Goal: Task Accomplishment & Management: Complete application form

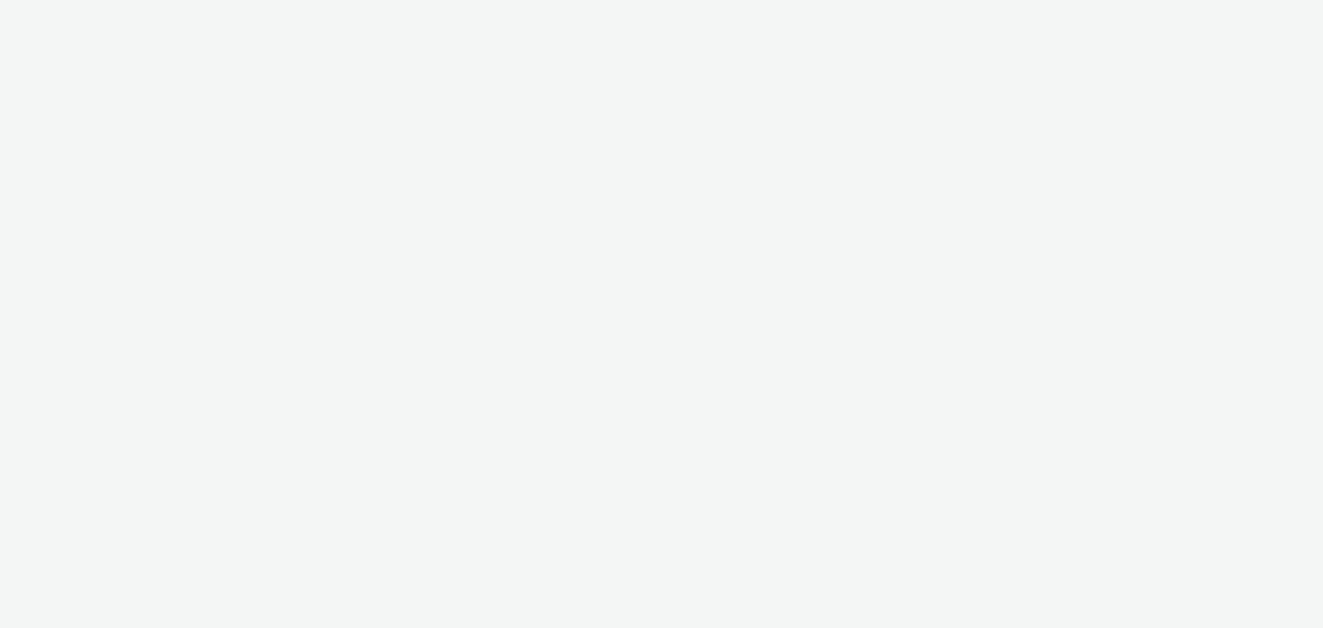
select select "c87e815b-22a1-47c7-876e-bd3135ce1a1d"
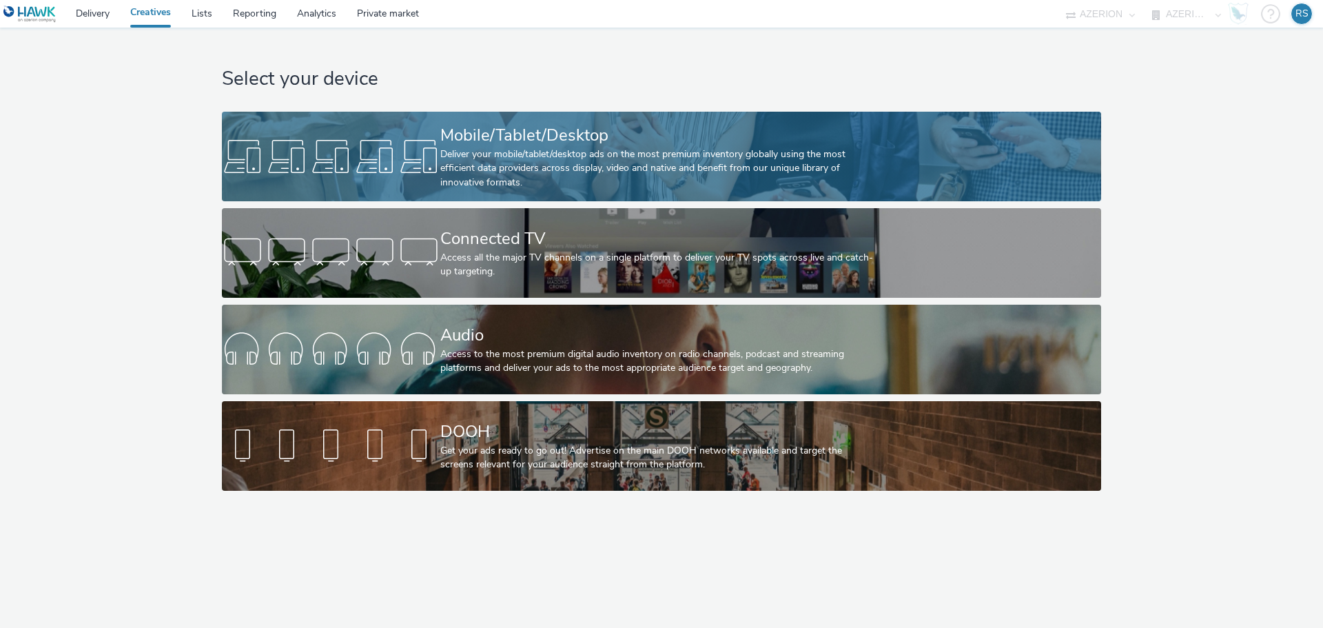
click at [531, 160] on div "Deliver your mobile/tablet/desktop ads on the most premium inventory globally u…" at bounding box center [658, 168] width 437 height 42
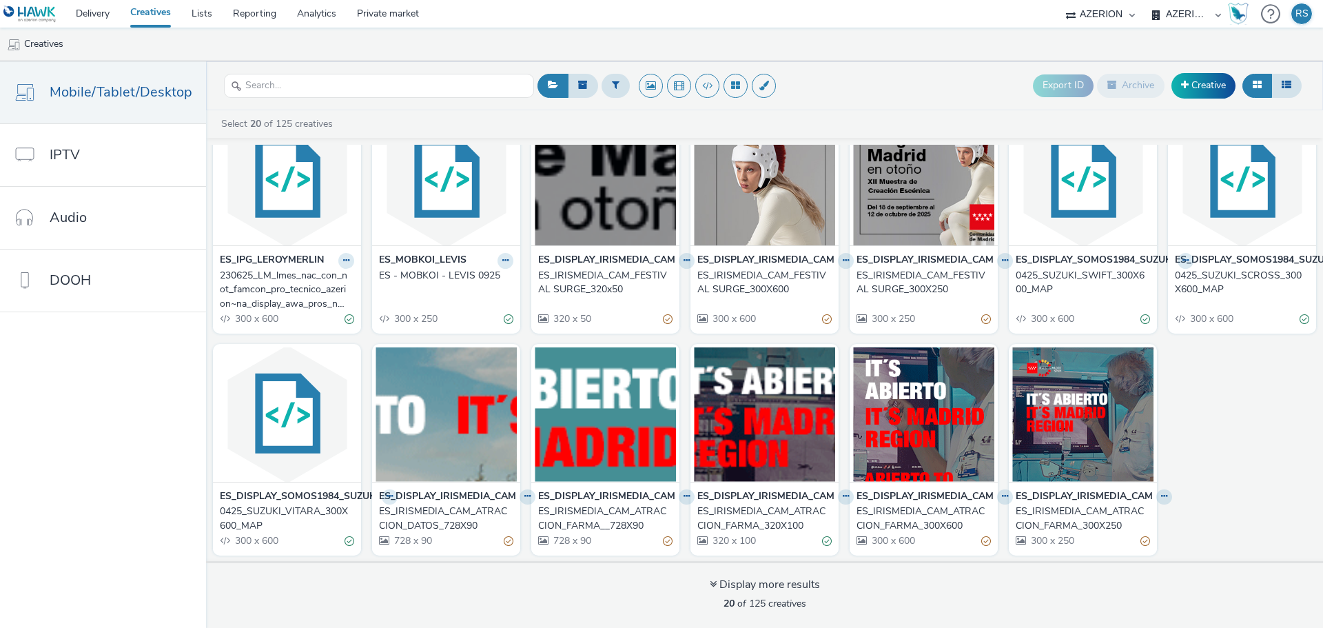
scroll to position [291, 0]
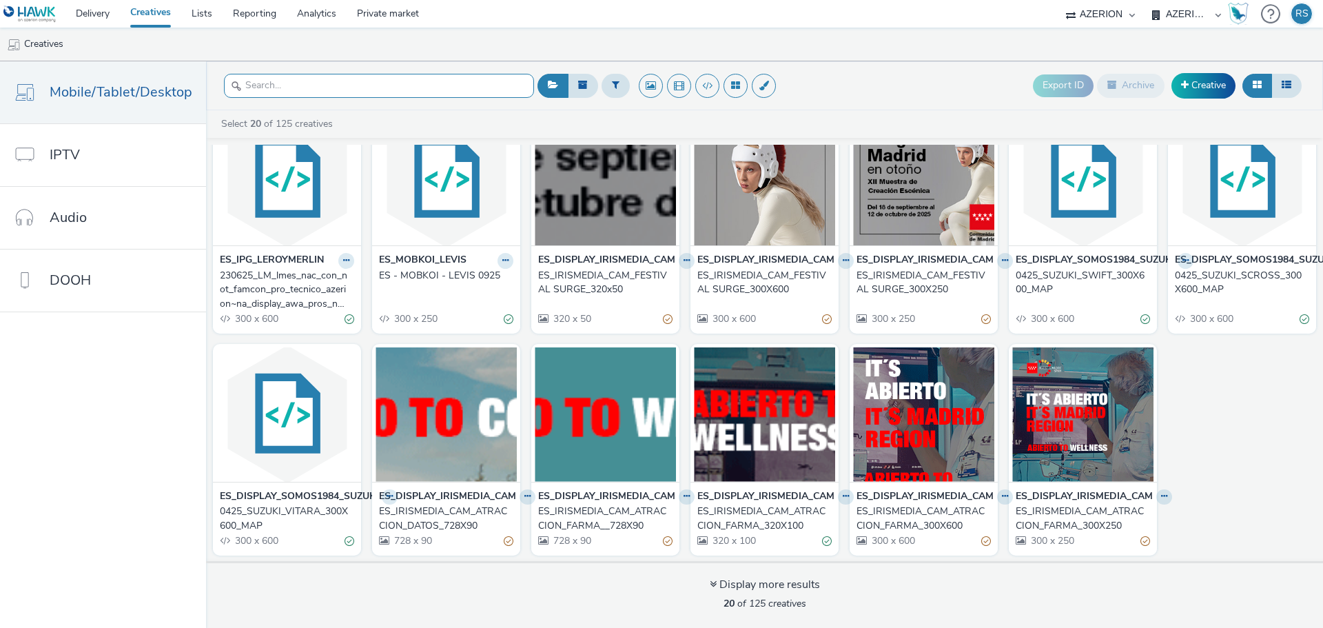
click at [426, 83] on input "text" at bounding box center [379, 86] width 310 height 24
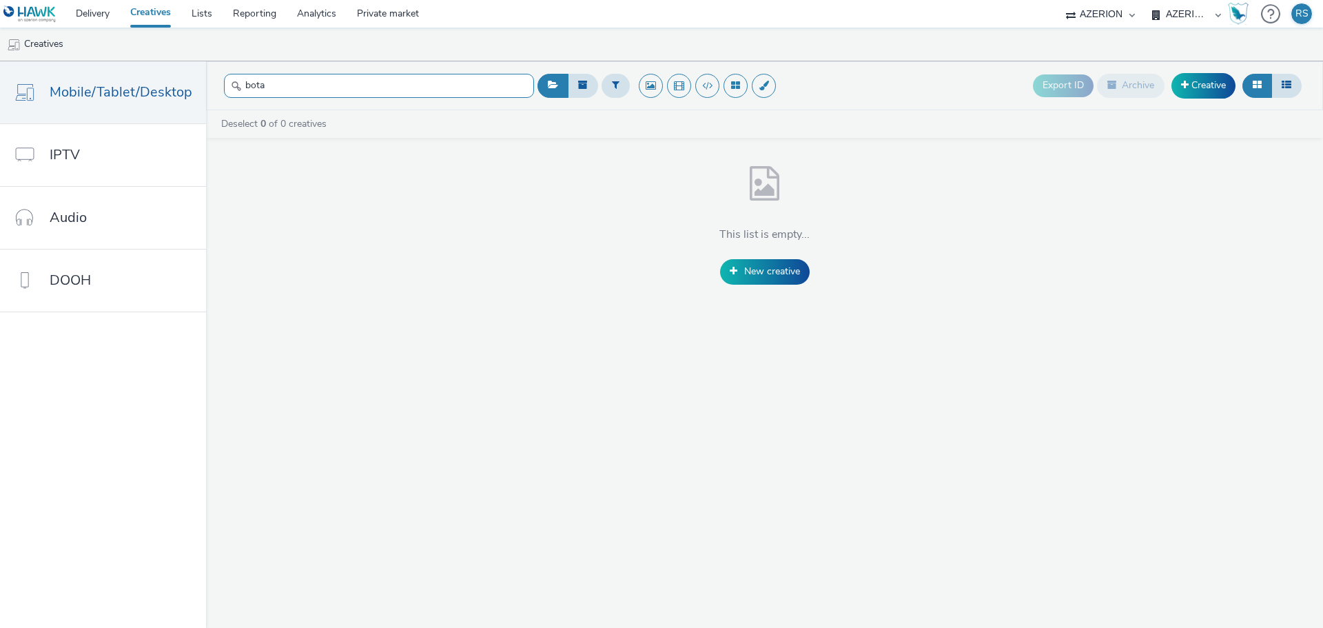
drag, startPoint x: 416, startPoint y: 83, endPoint x: 191, endPoint y: 55, distance: 227.1
click at [192, 55] on div "Delivery Creatives Lists Reporting Analytics Private market AZERION Bodeboca AZ…" at bounding box center [661, 314] width 1323 height 628
type input "s"
type input "adgra"
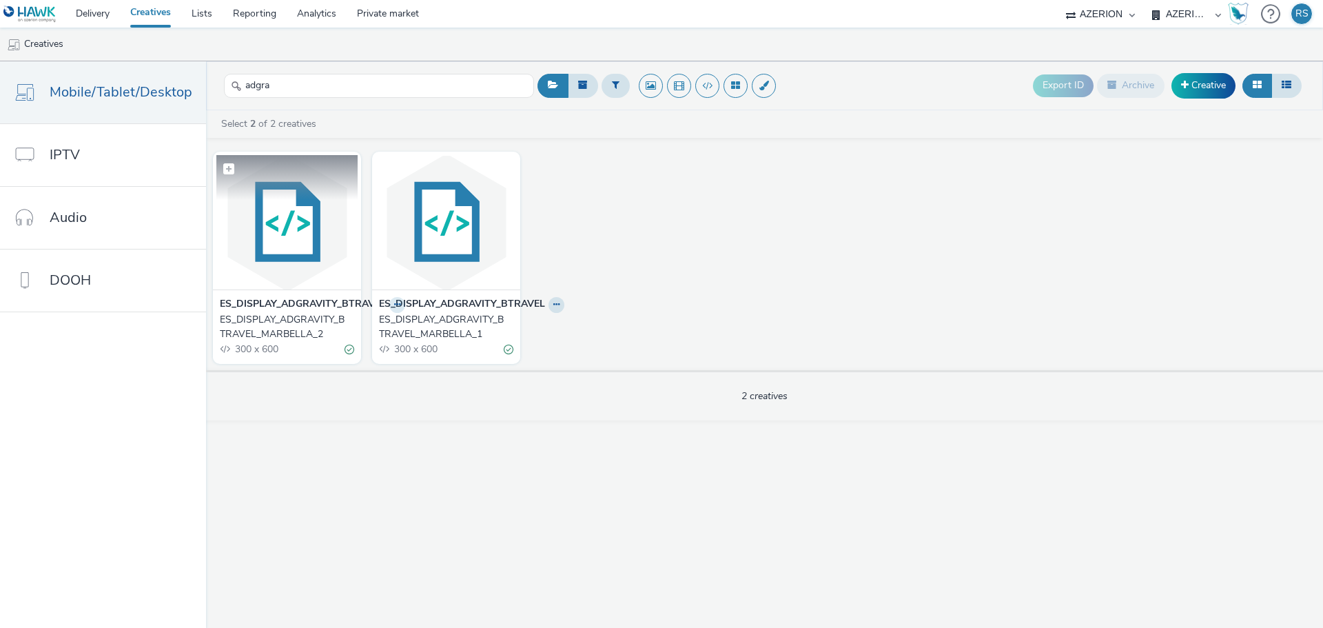
click at [330, 243] on img at bounding box center [286, 222] width 141 height 134
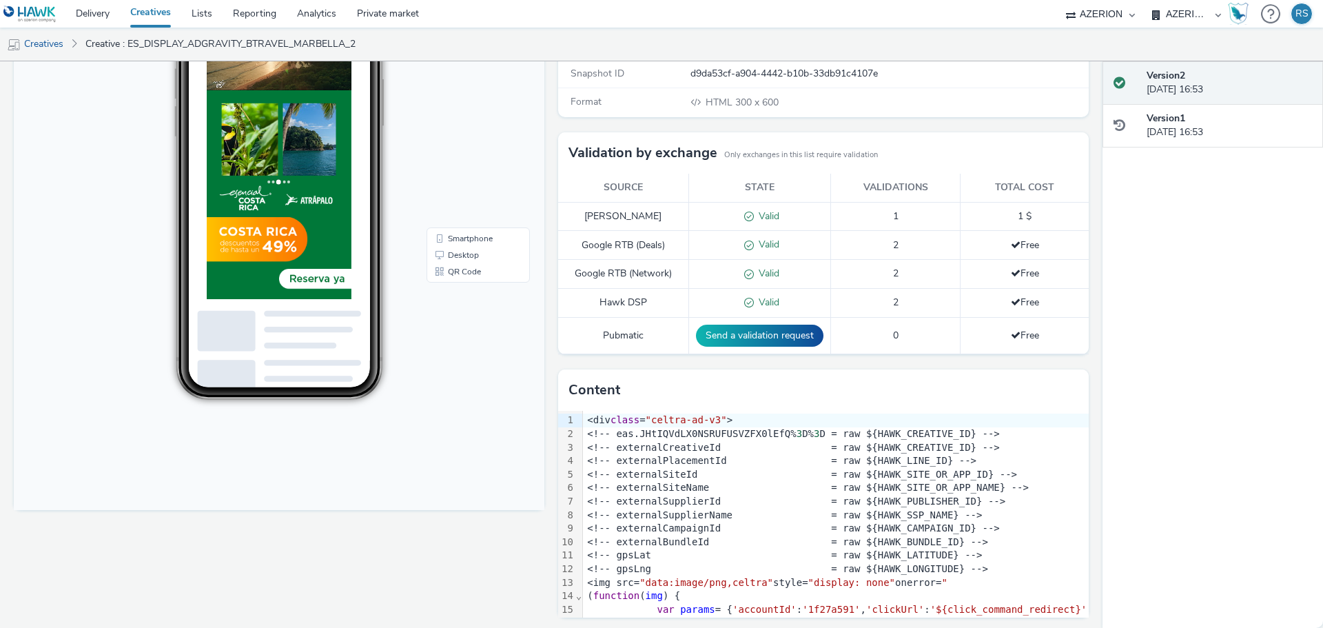
scroll to position [223, 0]
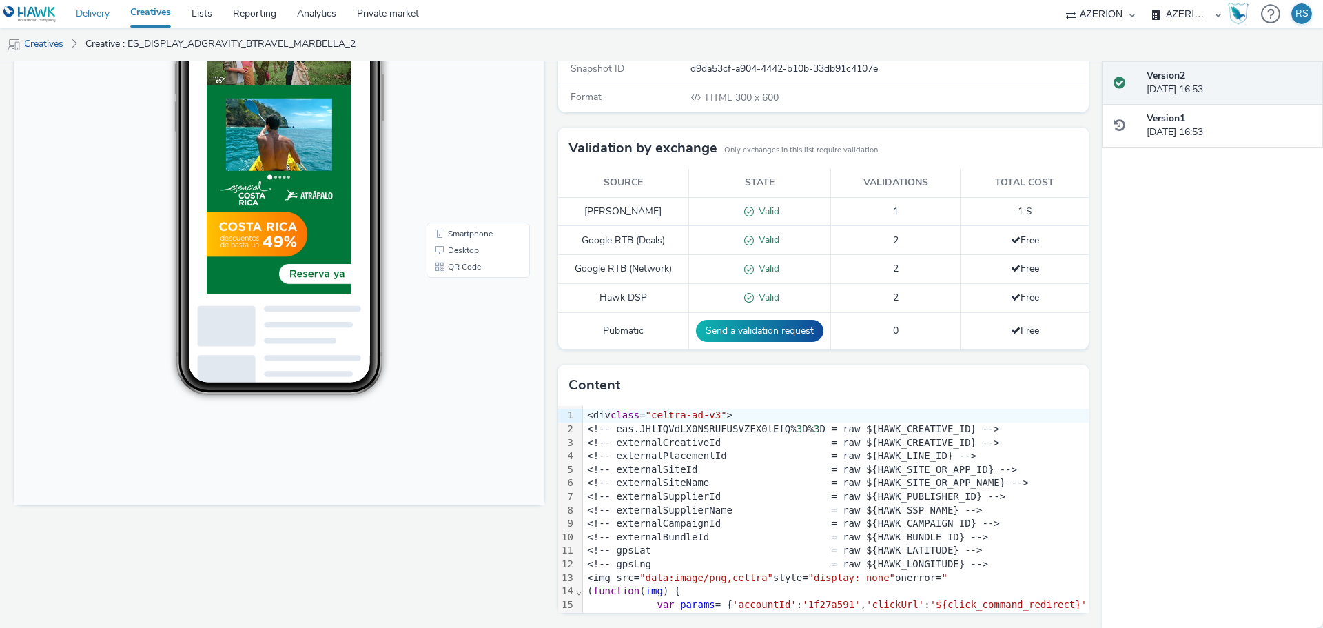
click at [88, 10] on link "Delivery" at bounding box center [92, 14] width 54 height 28
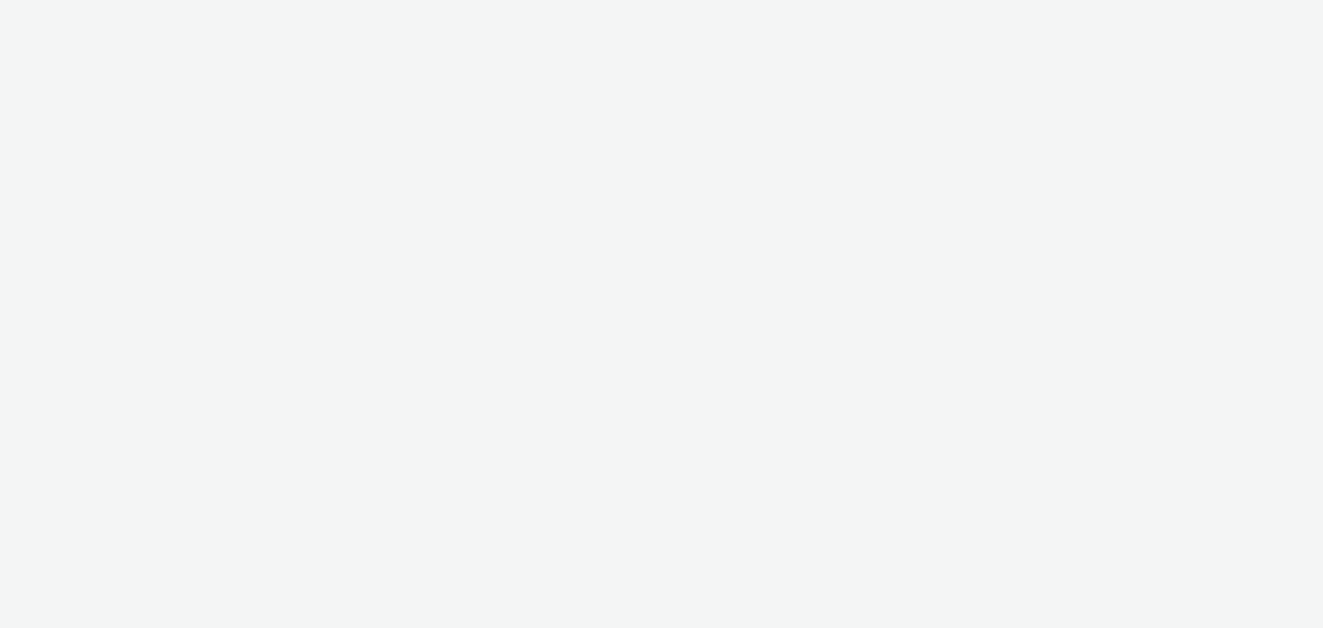
select select "c87e815b-22a1-47c7-876e-bd3135ce1a1d"
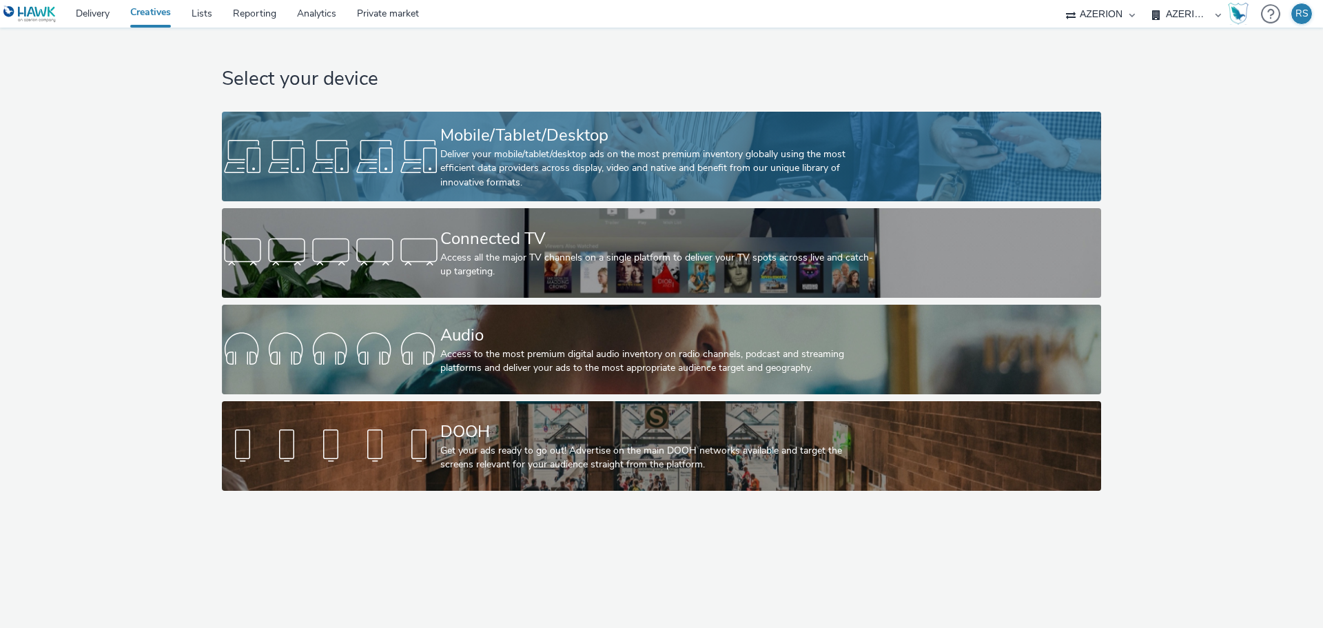
click at [614, 167] on div "Deliver your mobile/tablet/desktop ads on the most premium inventory globally u…" at bounding box center [658, 168] width 437 height 42
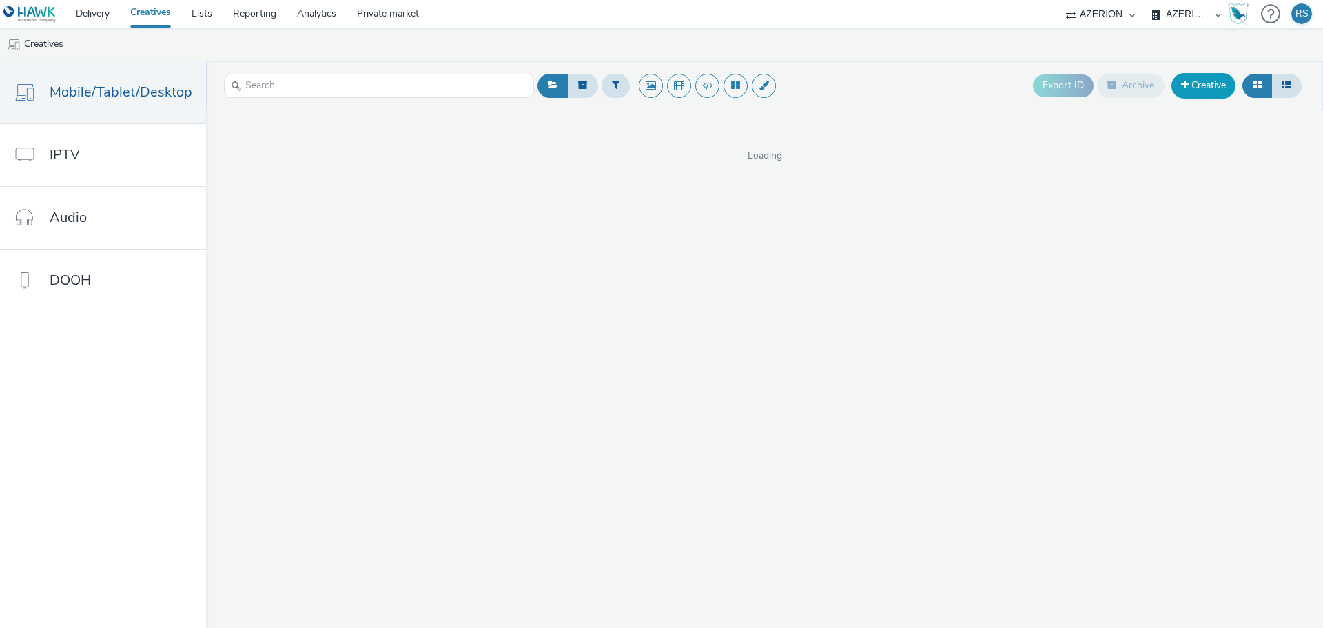
click at [1204, 89] on link "Creative" at bounding box center [1203, 85] width 64 height 25
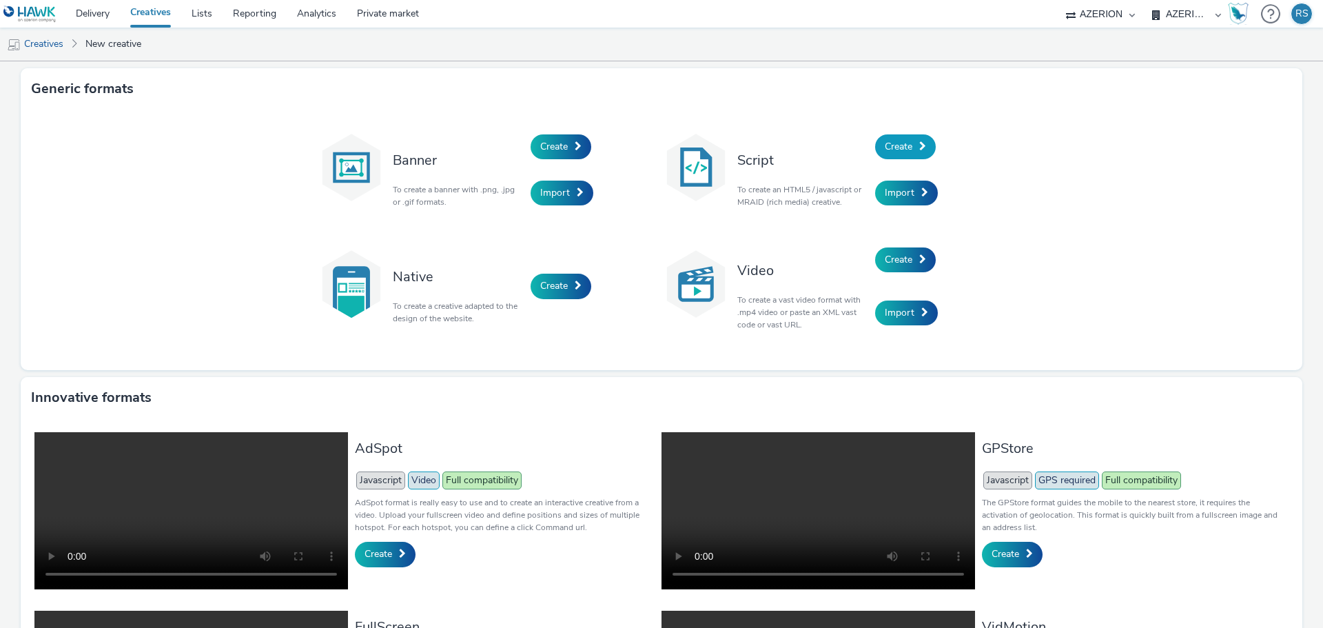
click at [905, 141] on span "Create" at bounding box center [899, 146] width 28 height 13
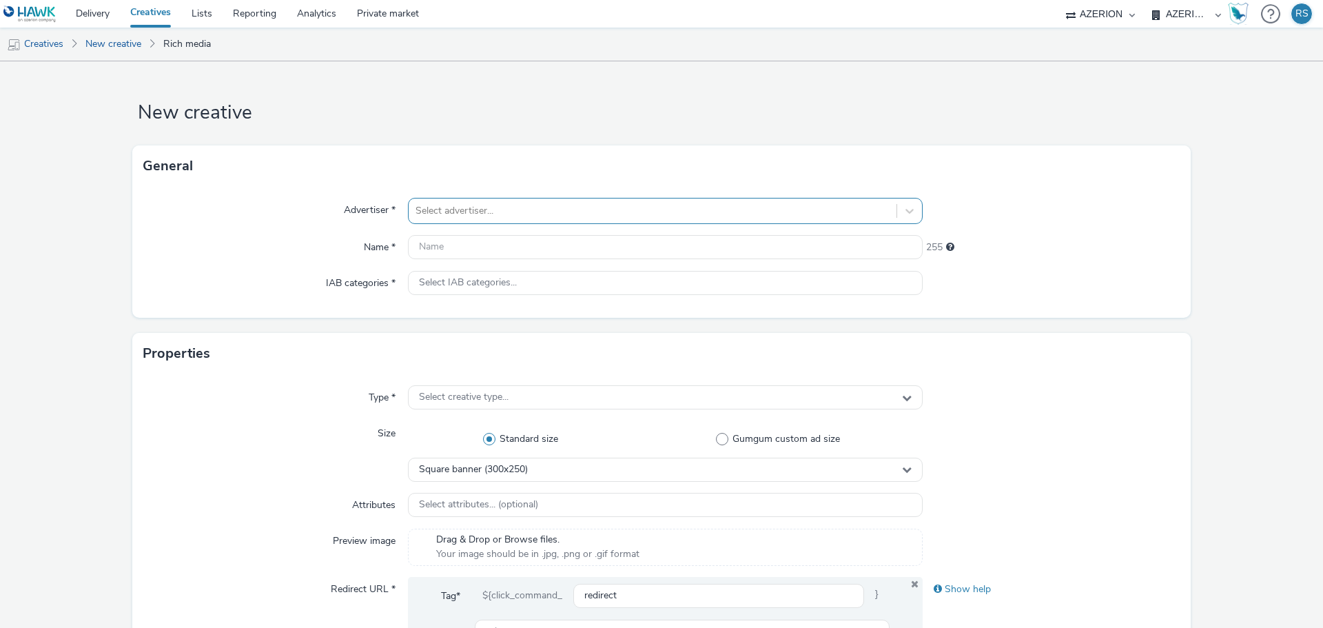
click at [676, 207] on div at bounding box center [653, 211] width 474 height 17
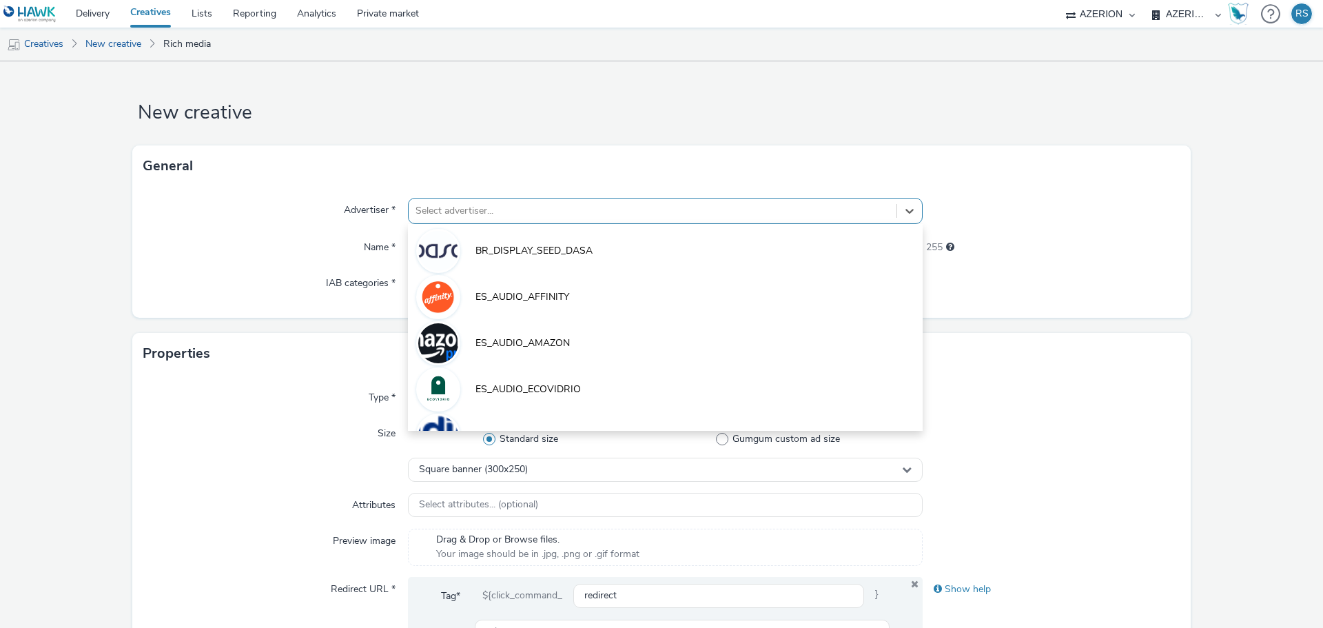
type input "a"
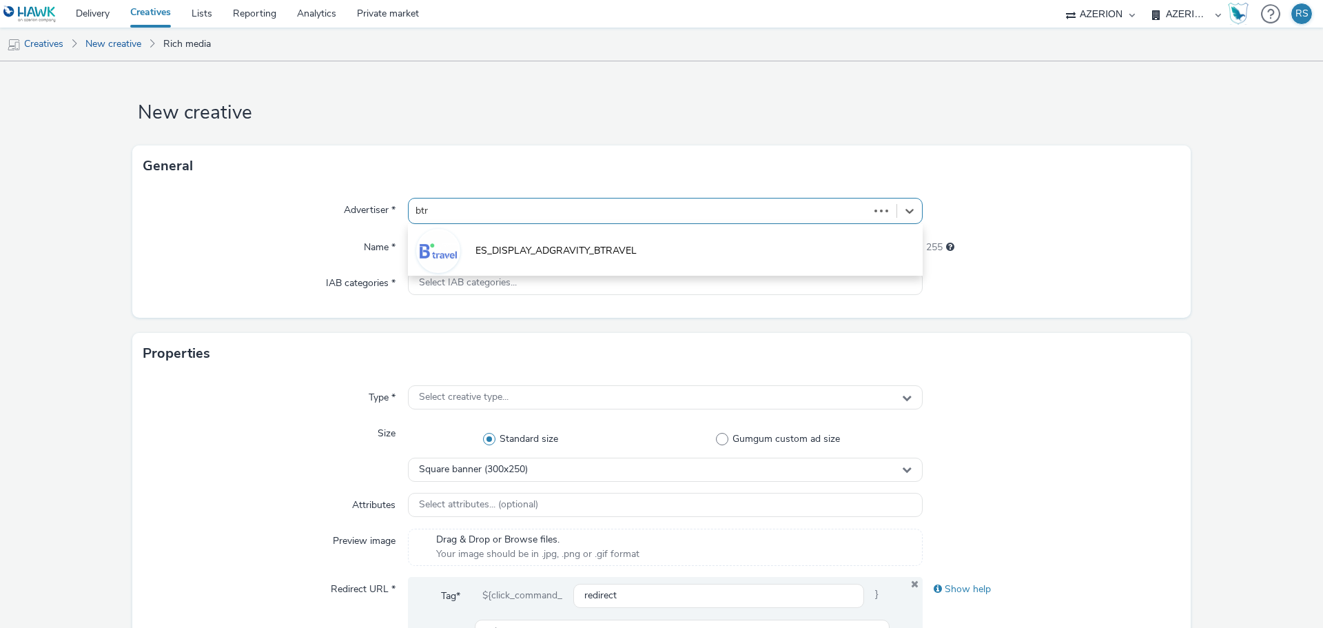
type input "btra"
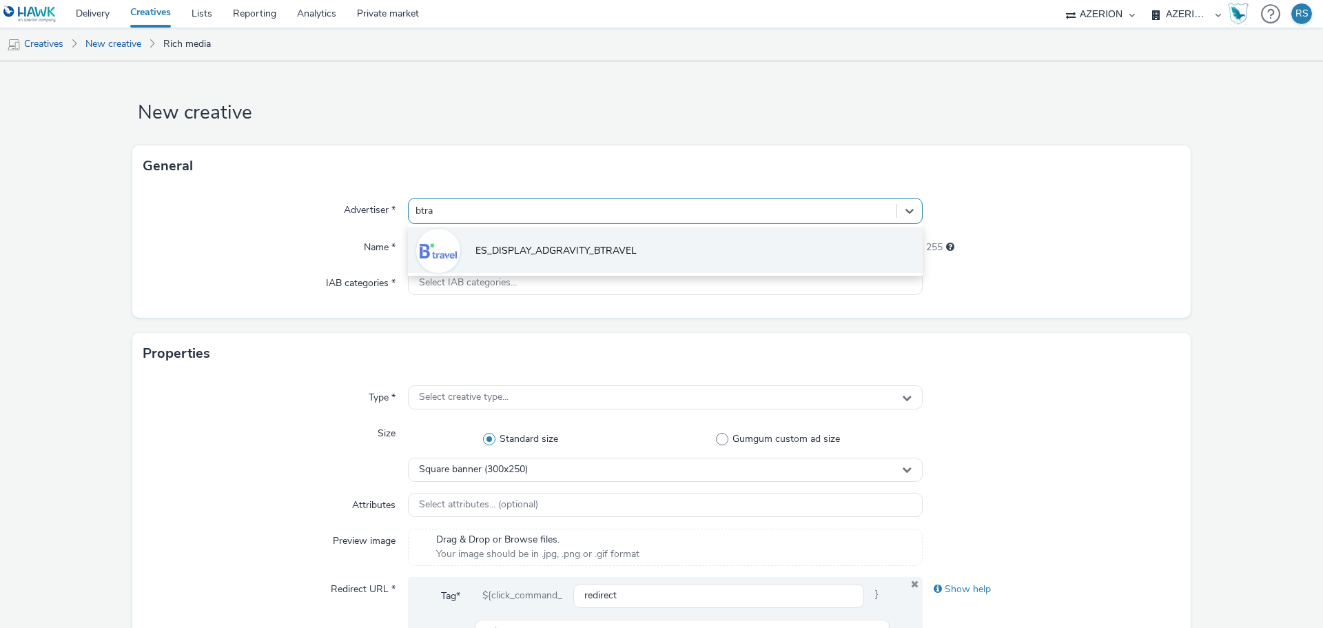
click at [548, 241] on li "ES_DISPLAY_ADGRAVITY_BTRAVEL" at bounding box center [665, 250] width 515 height 46
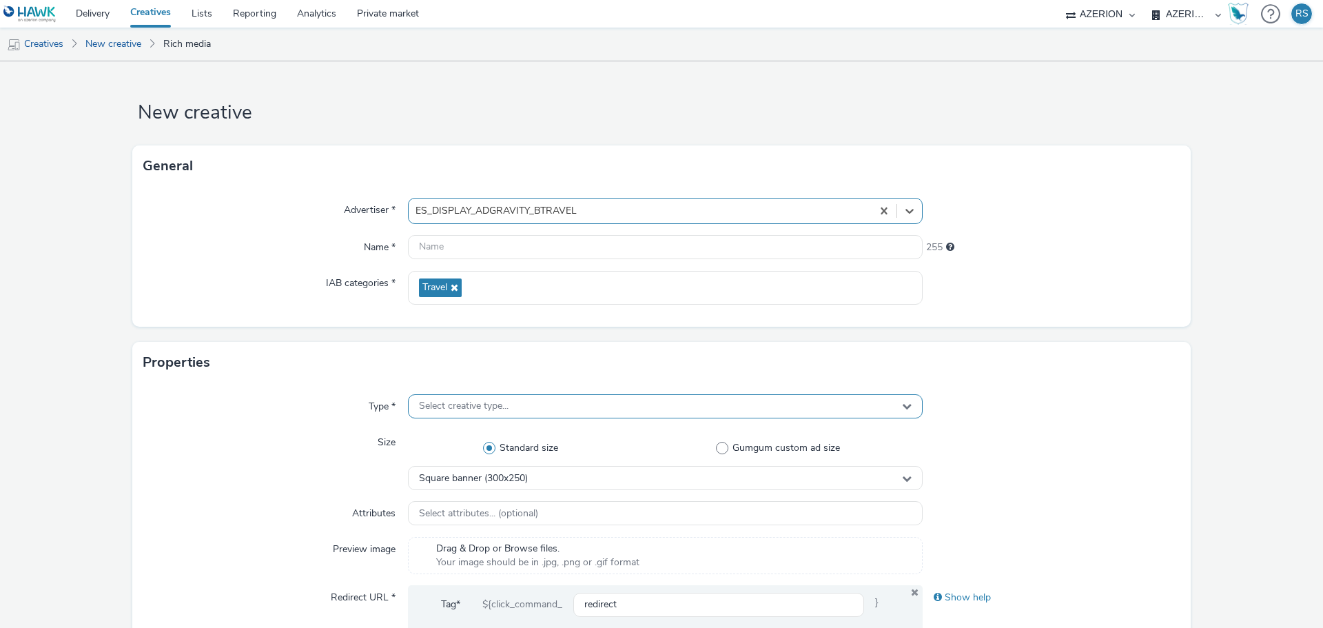
click at [515, 408] on div "Select creative type..." at bounding box center [665, 406] width 515 height 24
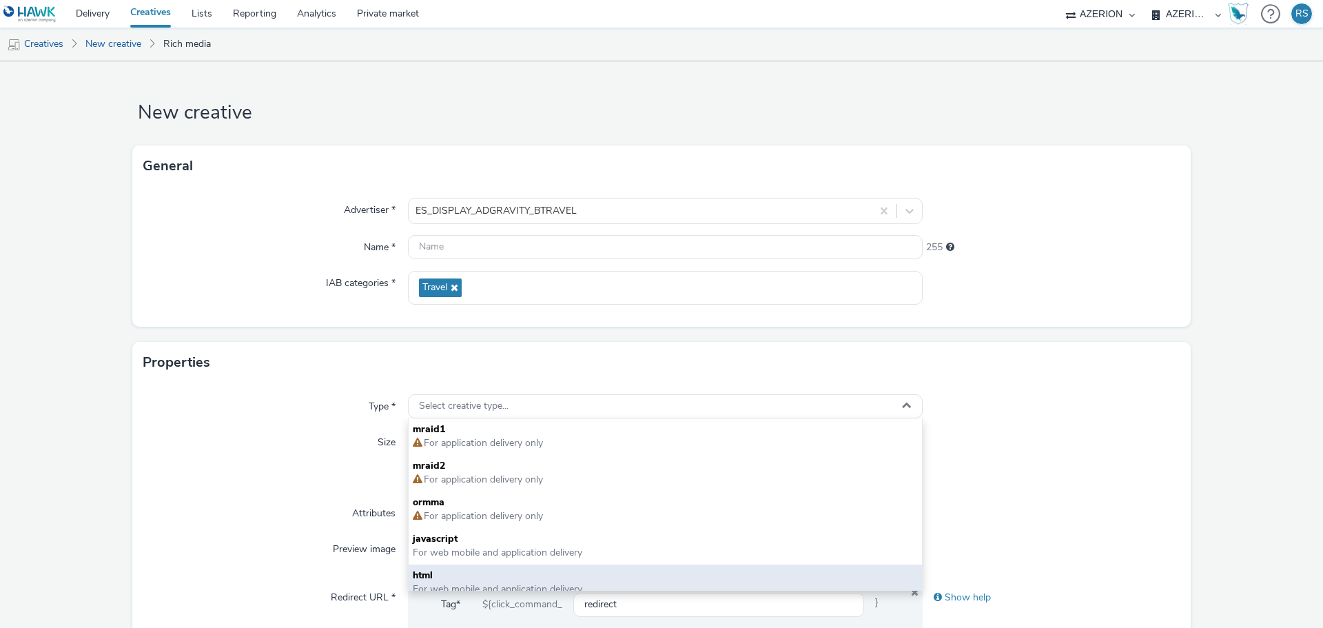
click at [472, 571] on span "html" at bounding box center [665, 575] width 505 height 14
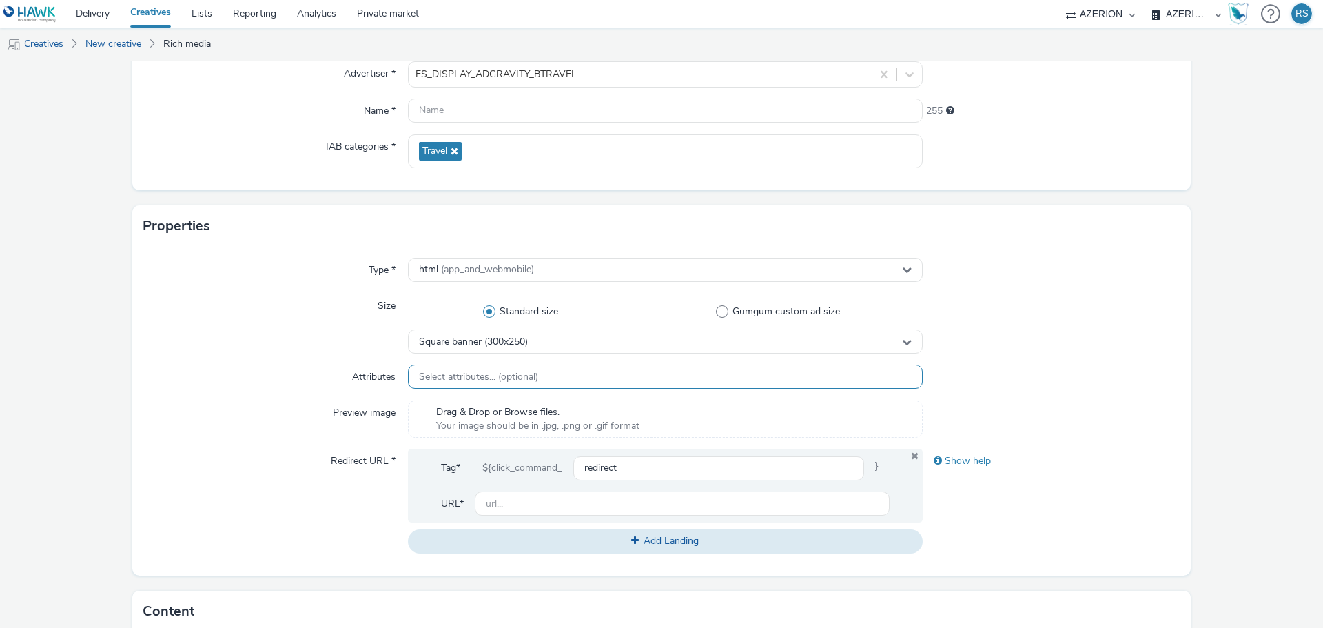
scroll to position [138, 0]
click at [551, 338] on div "Square banner (300x250)" at bounding box center [665, 340] width 515 height 24
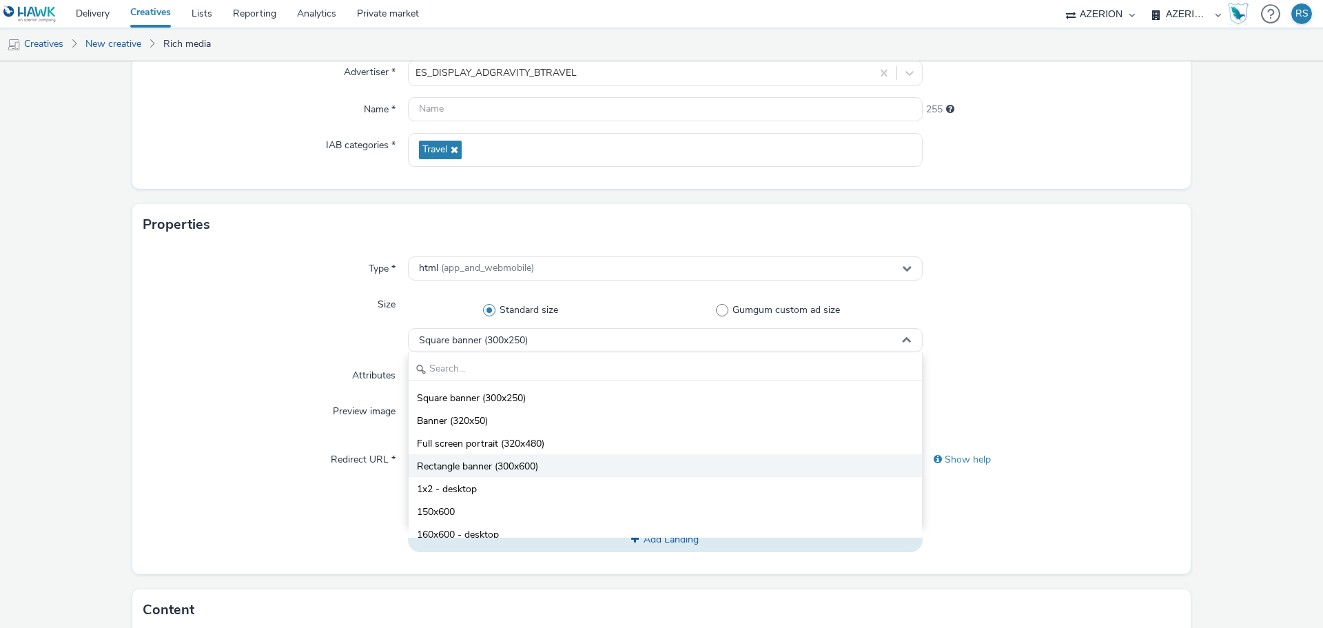
click at [542, 465] on li "Rectangle banner (300x600)" at bounding box center [665, 465] width 513 height 23
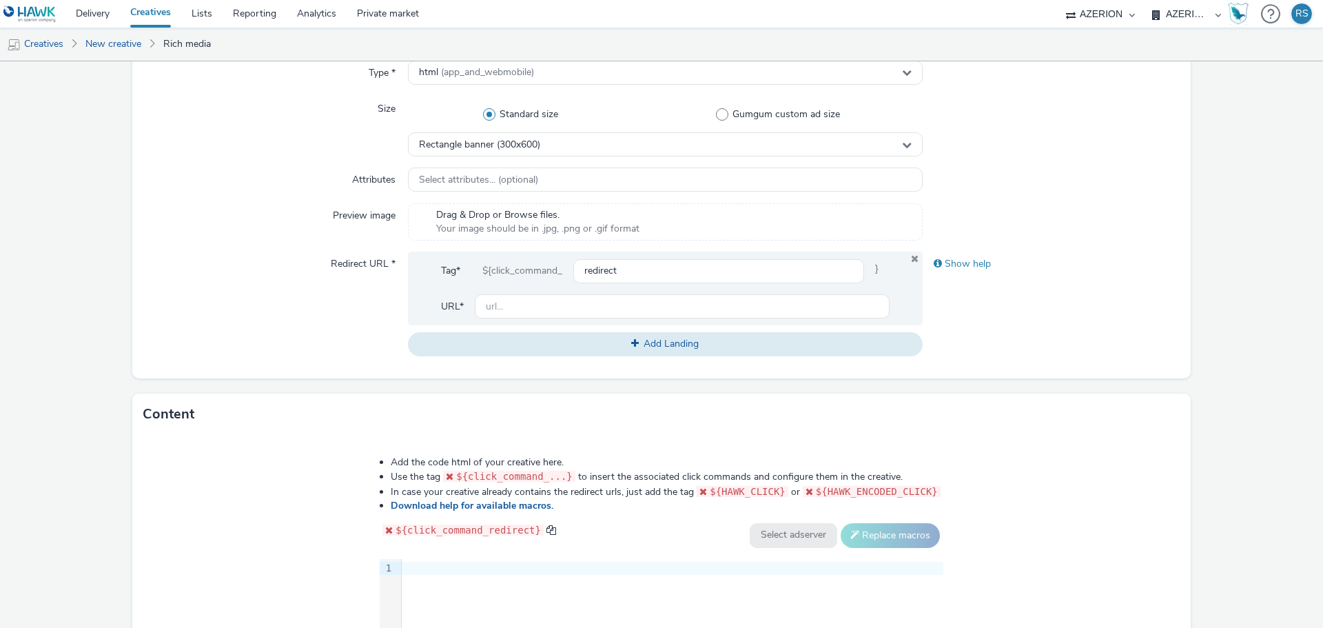
scroll to position [345, 0]
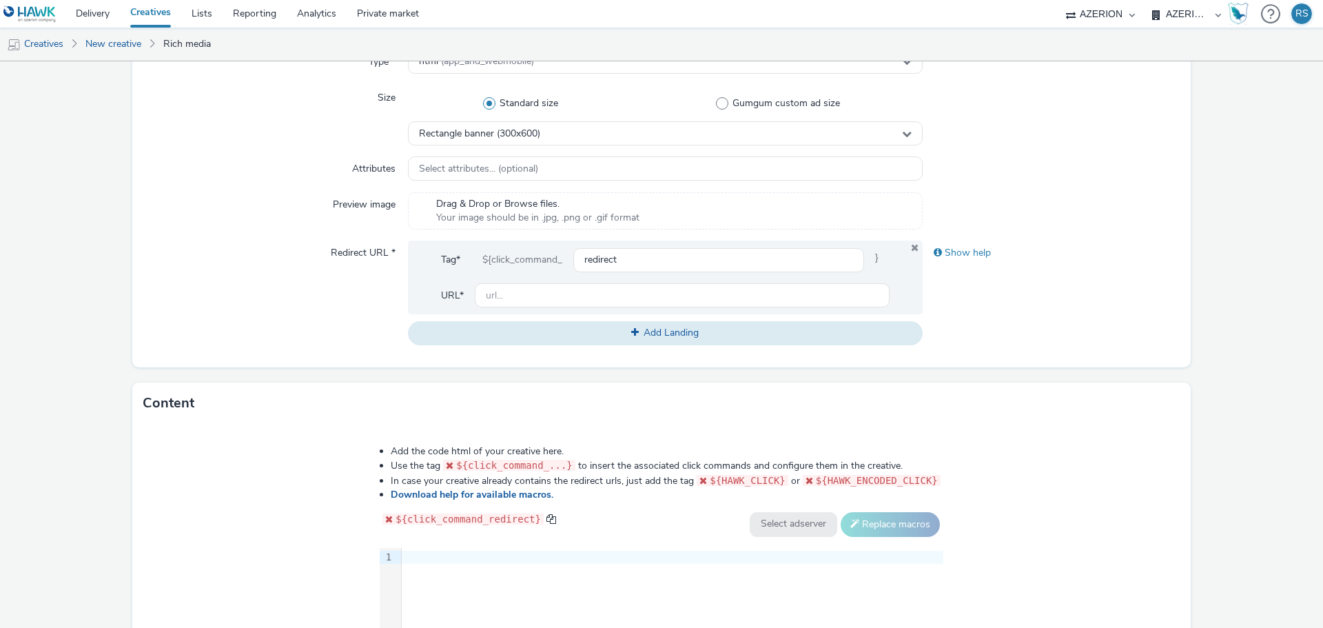
click at [496, 558] on div at bounding box center [673, 558] width 542 height 14
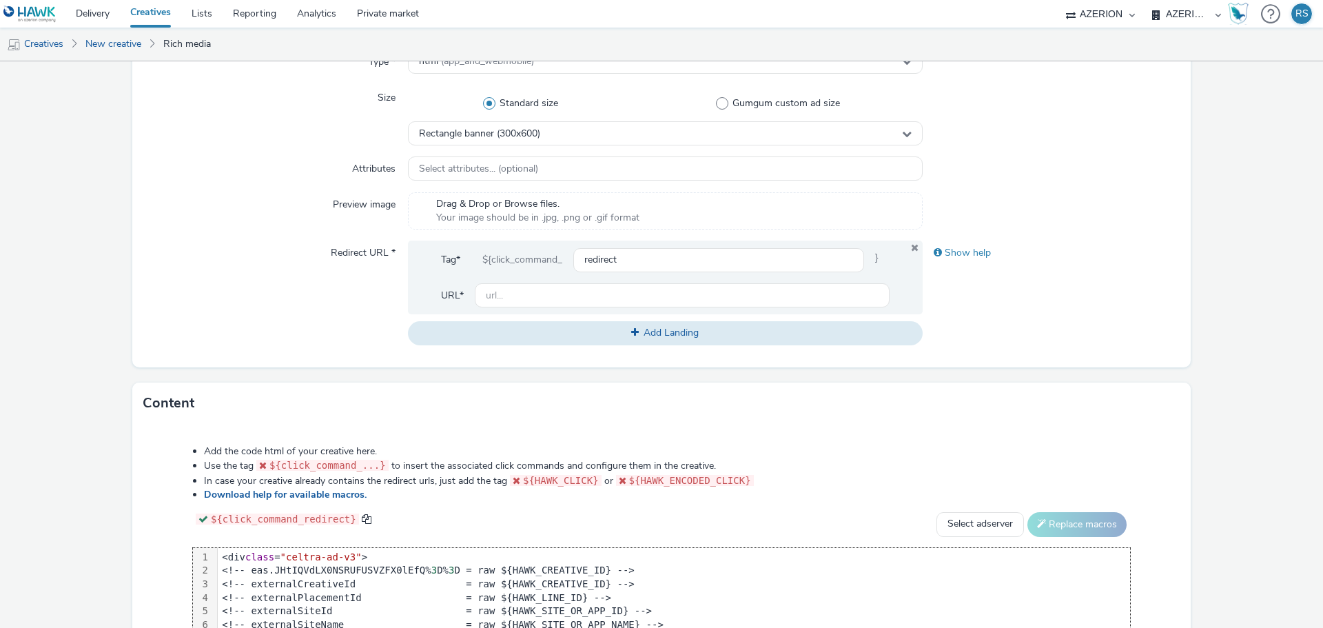
scroll to position [460, 0]
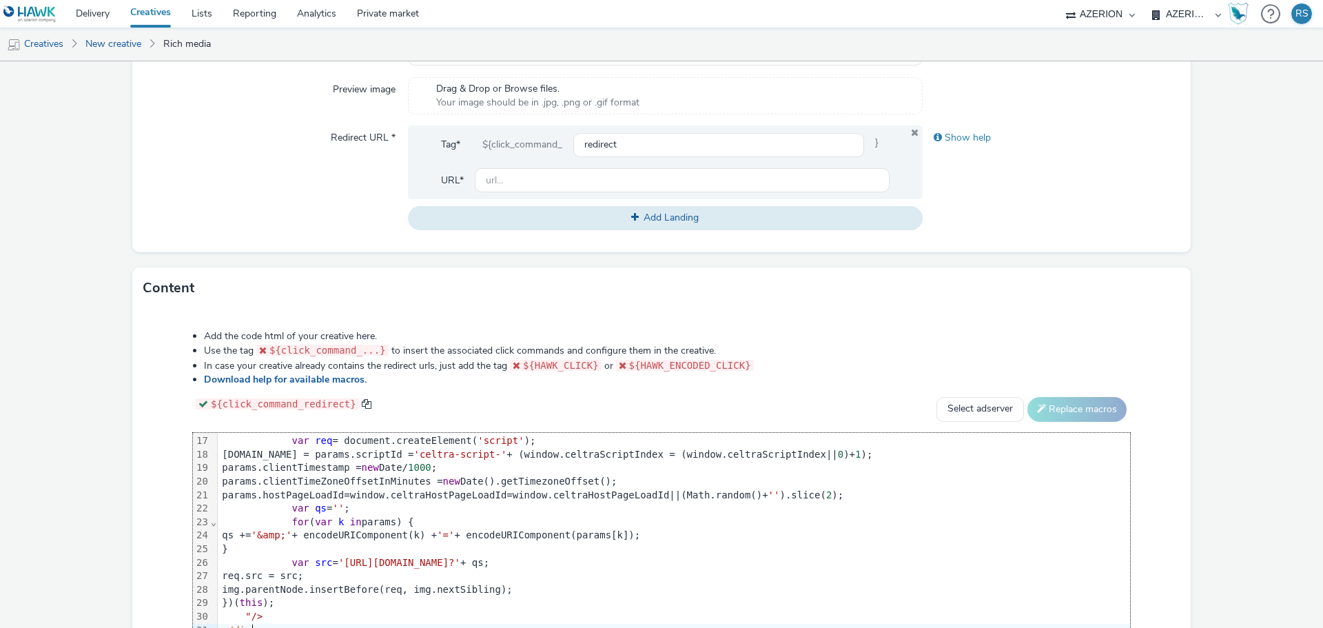
click at [854, 300] on div "Content" at bounding box center [661, 287] width 1058 height 41
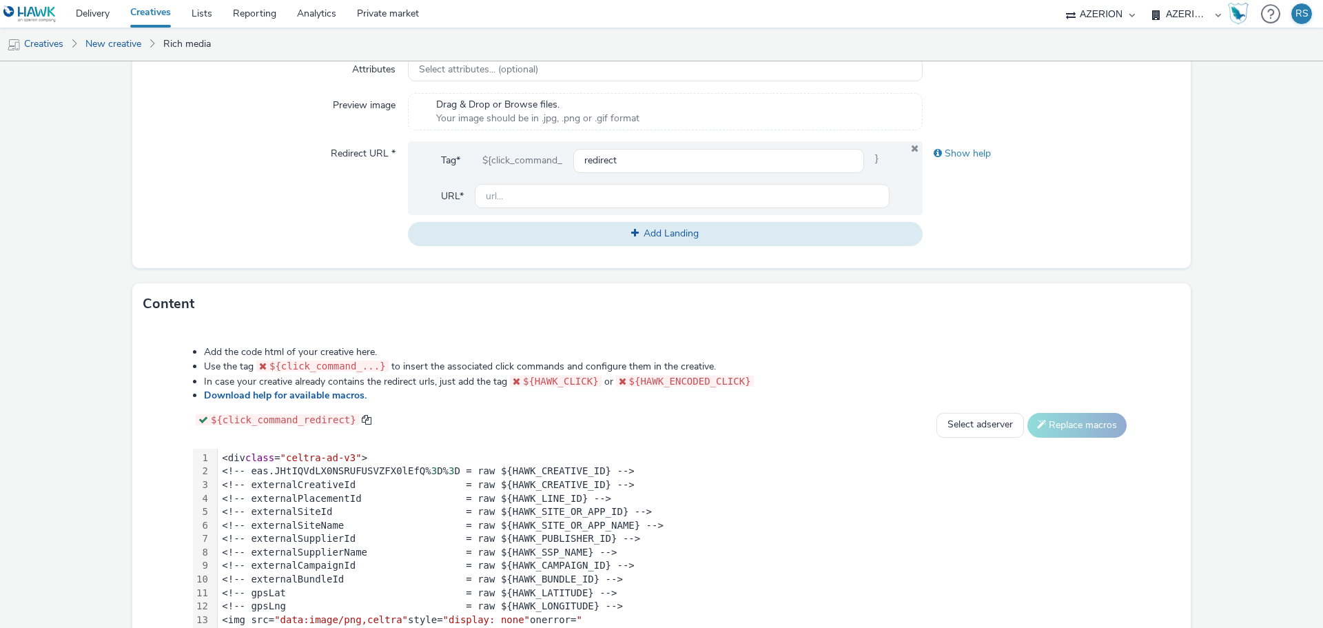
scroll to position [439, 0]
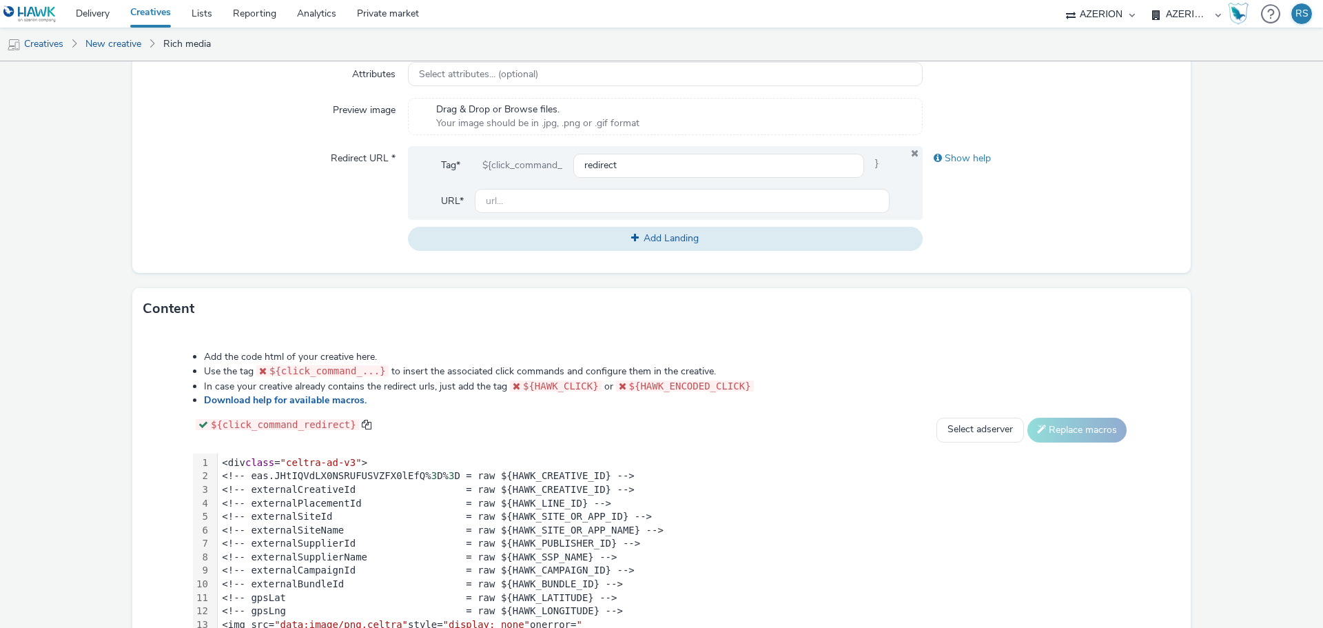
click at [819, 319] on div "Content" at bounding box center [661, 308] width 1058 height 41
click at [592, 194] on input "text" at bounding box center [682, 201] width 415 height 24
paste input "https://destinia.com/t/es/p45552-costa-rica-esencial-con-playas-de-guanacaste-s…"
click at [1006, 251] on div "Type * html (app_and_webmobile) Size Standard size Gumgum custom ad size Rectan…" at bounding box center [661, 108] width 1058 height 329
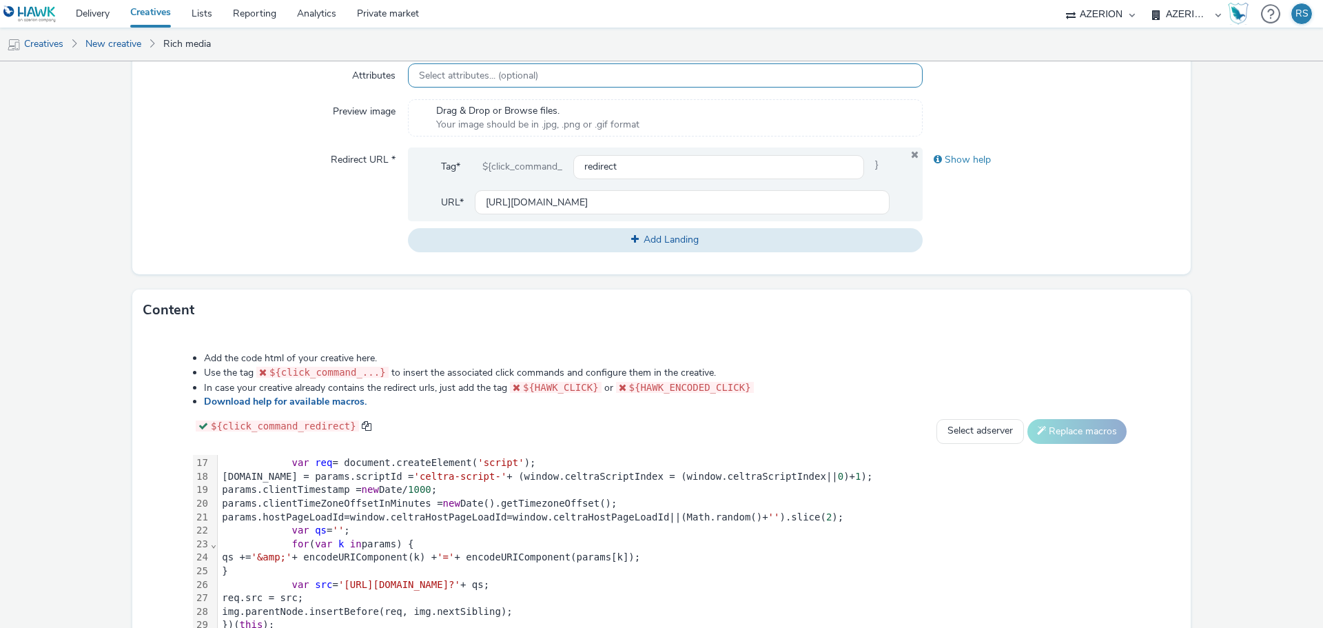
scroll to position [301, 0]
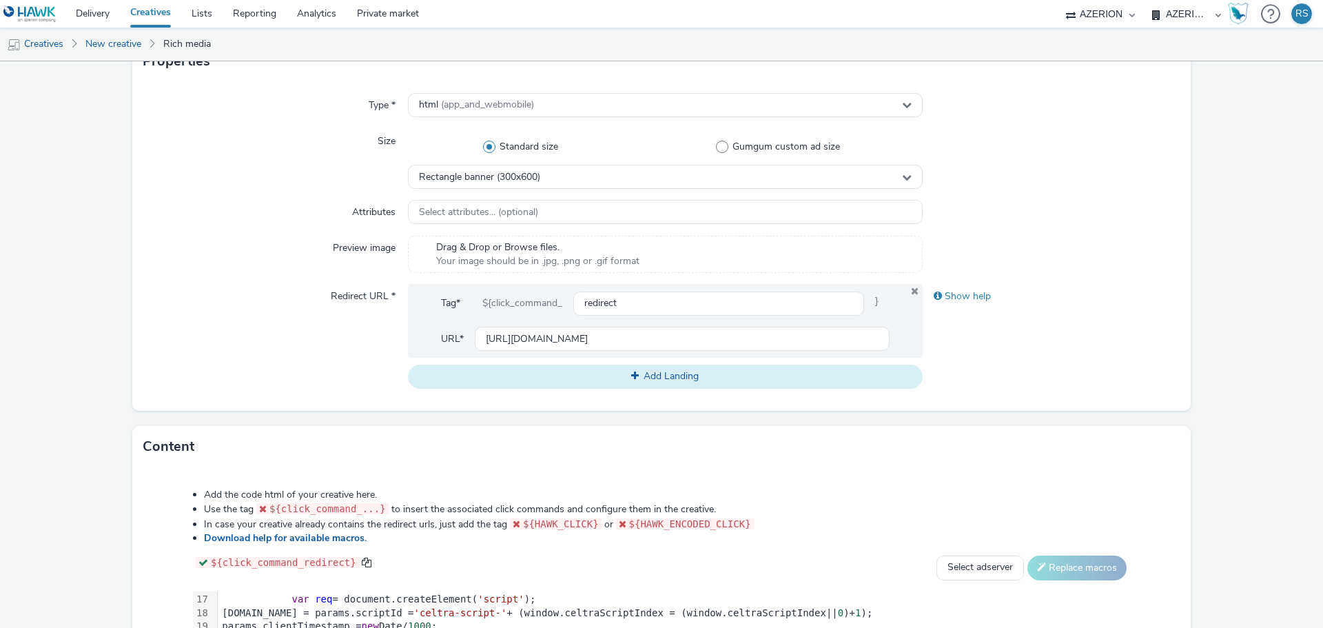
click at [696, 378] on button "Add Landing" at bounding box center [665, 376] width 515 height 23
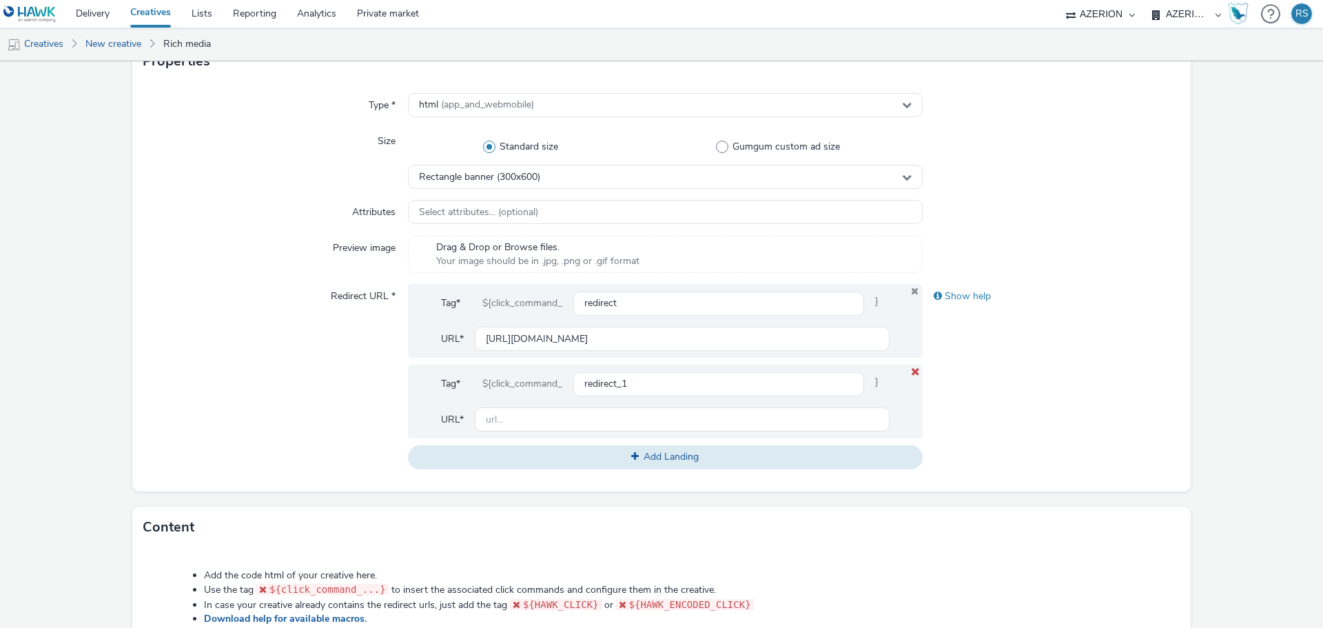
click at [911, 368] on icon at bounding box center [915, 371] width 11 height 9
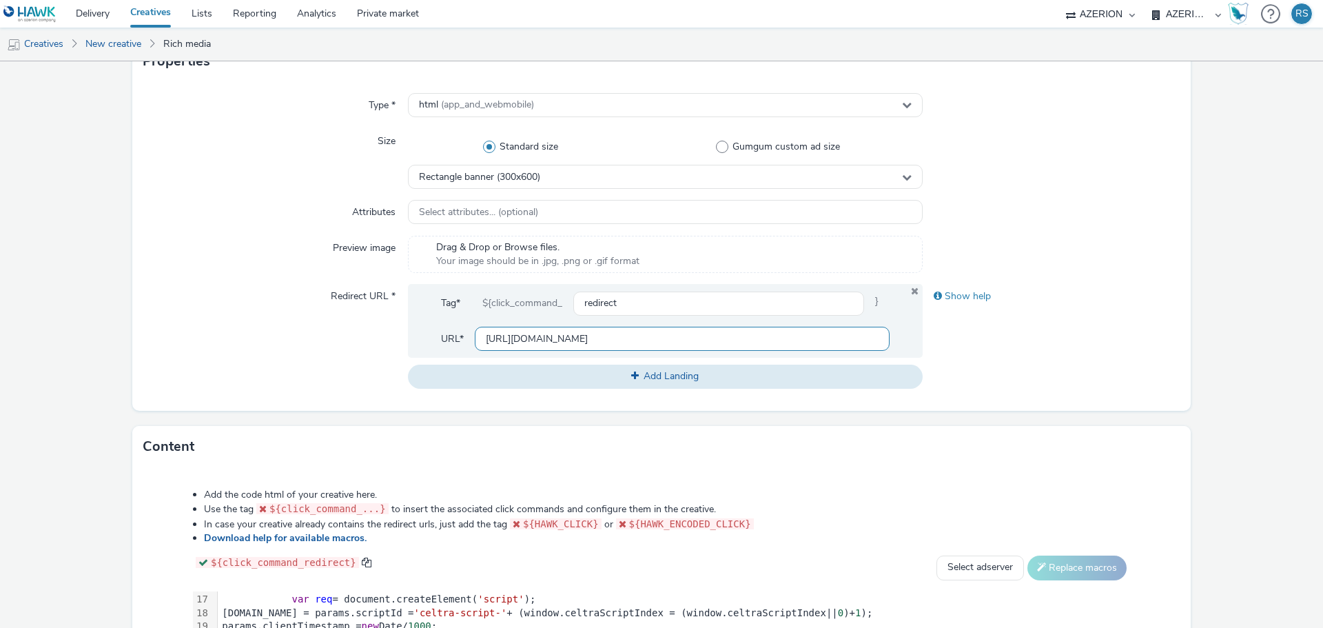
scroll to position [0, 365]
drag, startPoint x: 753, startPoint y: 338, endPoint x: 1004, endPoint y: 335, distance: 250.8
click at [1006, 335] on div "Redirect URL * Tag* ${click_command_ redirect } URL* https://destinia.com/t/es/…" at bounding box center [661, 336] width 1036 height 104
click at [666, 348] on input "https://destinia.com/t/es/p45552-costa-rica-esencial-con-playas-de-guanacaste-s…" at bounding box center [682, 339] width 415 height 24
click at [522, 340] on input "https://destinia.com/t/es/p45552-costa-rica-esencial-con-playas-de-guanacaste-s…" at bounding box center [682, 339] width 415 height 24
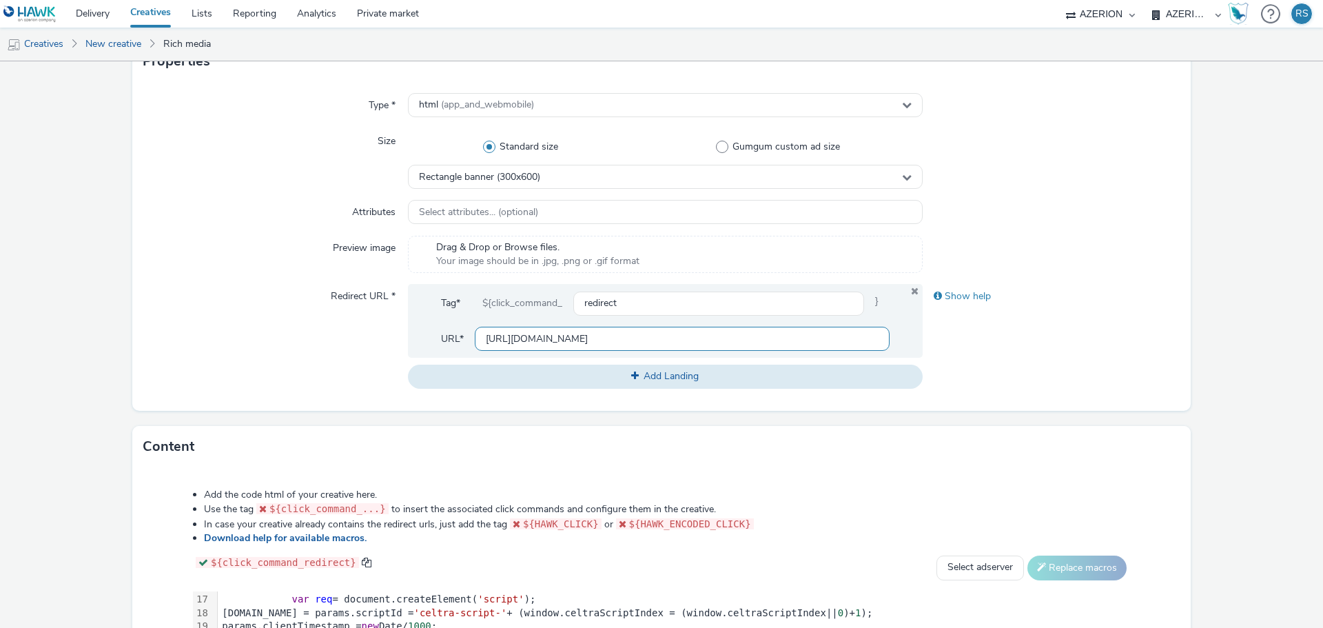
click at [522, 338] on input "https://destinia.com/t/es/p45552-costa-rica-esencial-con-playas-de-guanacaste-s…" at bounding box center [682, 339] width 415 height 24
drag, startPoint x: 522, startPoint y: 337, endPoint x: 1322, endPoint y: 298, distance: 801.6
click at [1322, 298] on div "New creative General Advertiser * ES_DISPLAY_ADGRAVITY_BTRAVEL Name * 255 IAB c…" at bounding box center [661, 344] width 1323 height 566
type input "https://destinia.com/t/es/p45552-costa-rica-esencial-con-playas-de-guanacaste-s…"
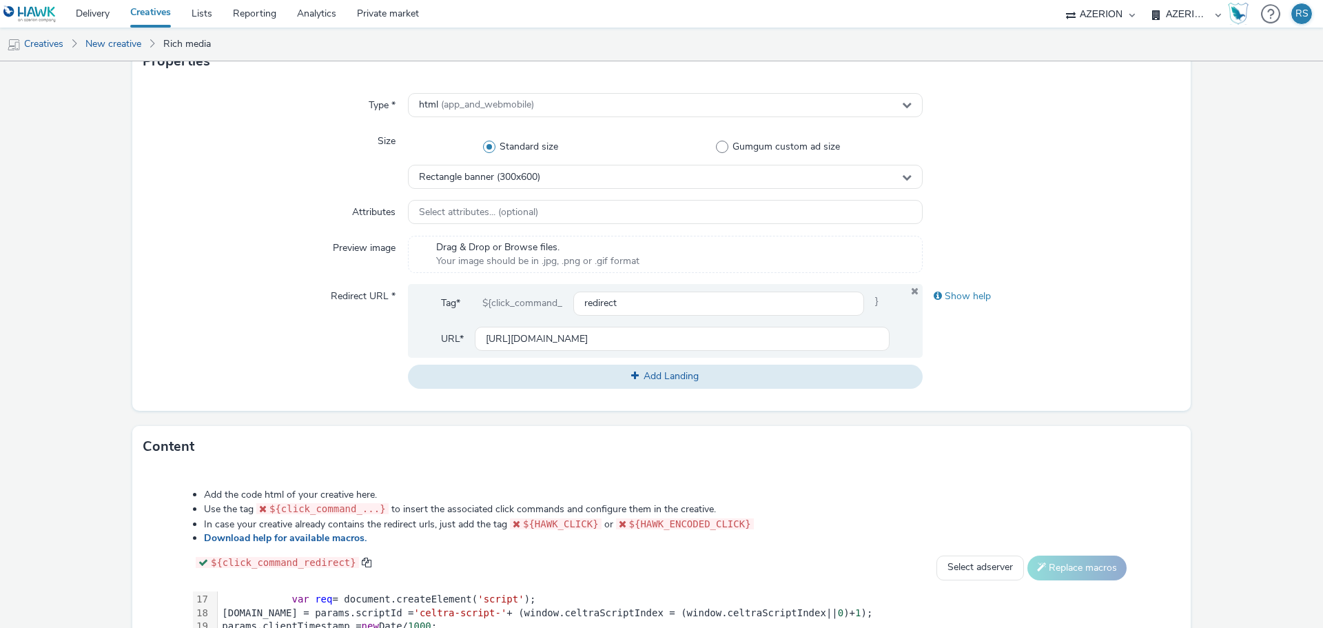
click at [1125, 352] on div "Show help" at bounding box center [1052, 336] width 258 height 104
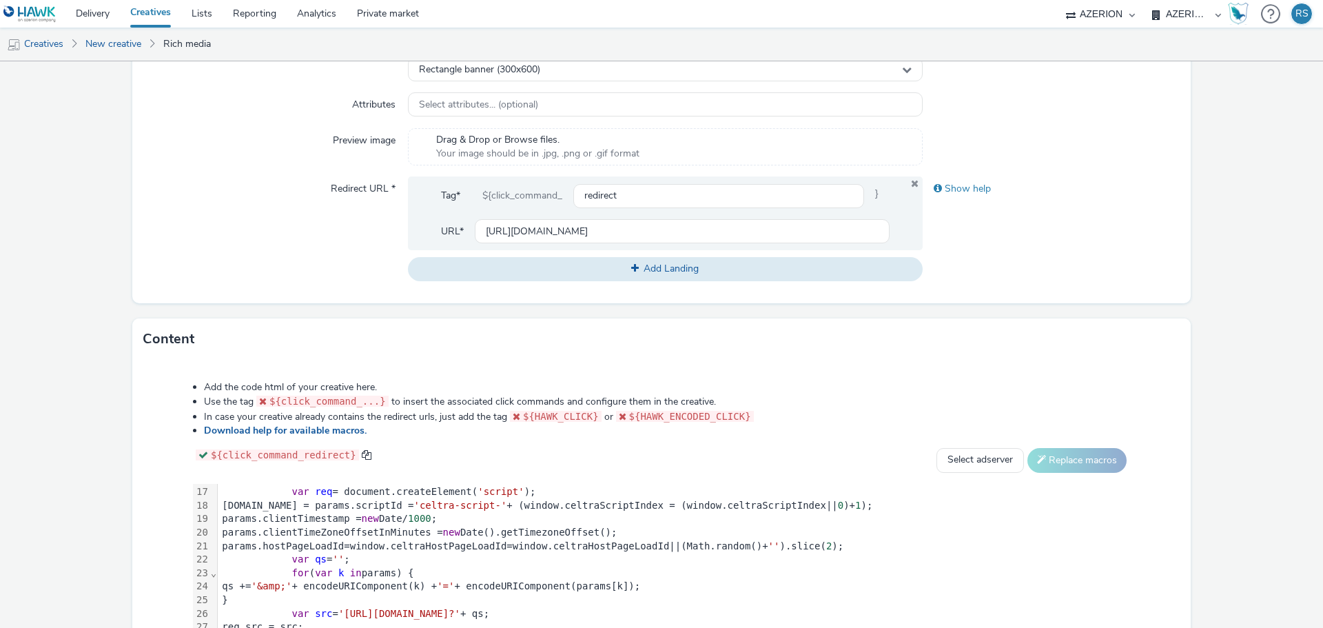
scroll to position [232, 0]
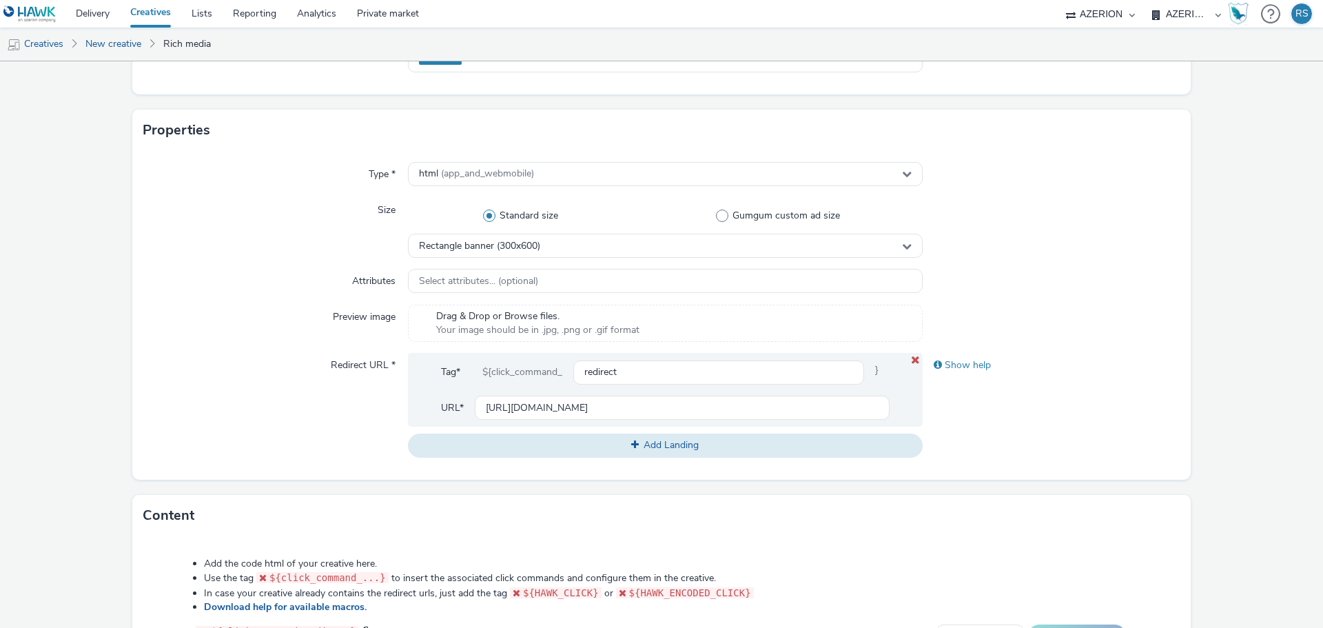
click at [910, 357] on icon at bounding box center [915, 360] width 11 height 9
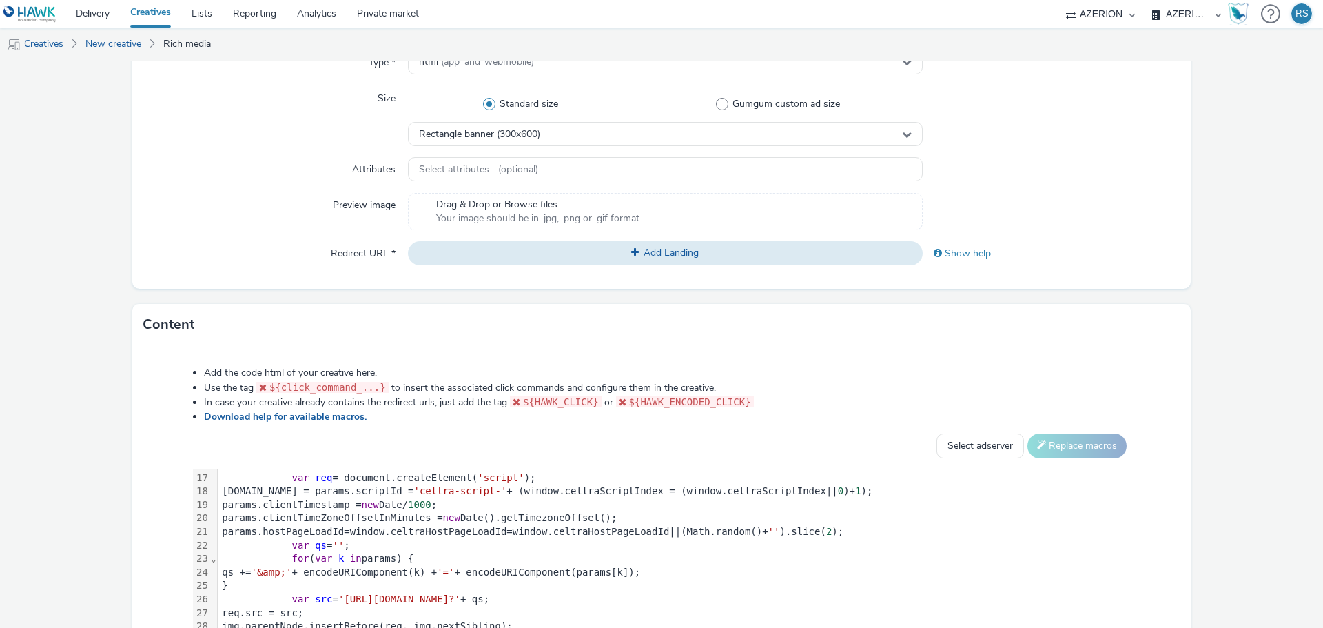
scroll to position [498, 0]
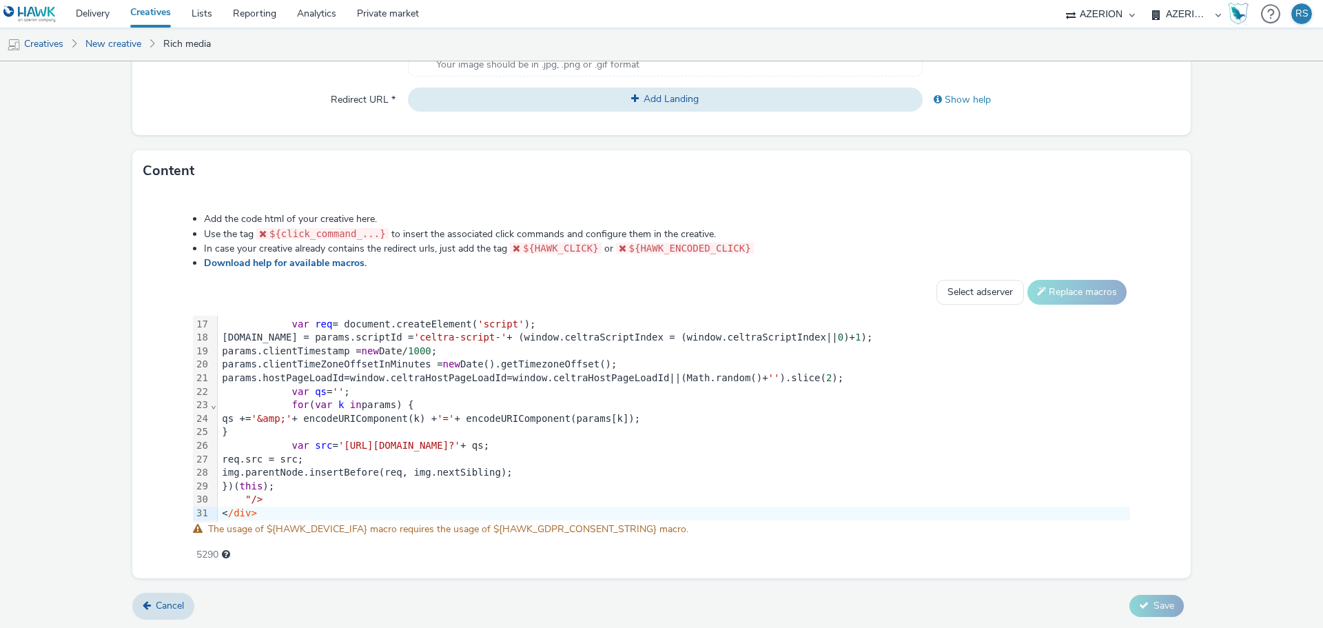
click at [1182, 384] on form "New creative General Advertiser * ES_DISPLAY_ADGRAVITY_BTRAVEL Name * 255 IAB c…" at bounding box center [661, 96] width 1323 height 1065
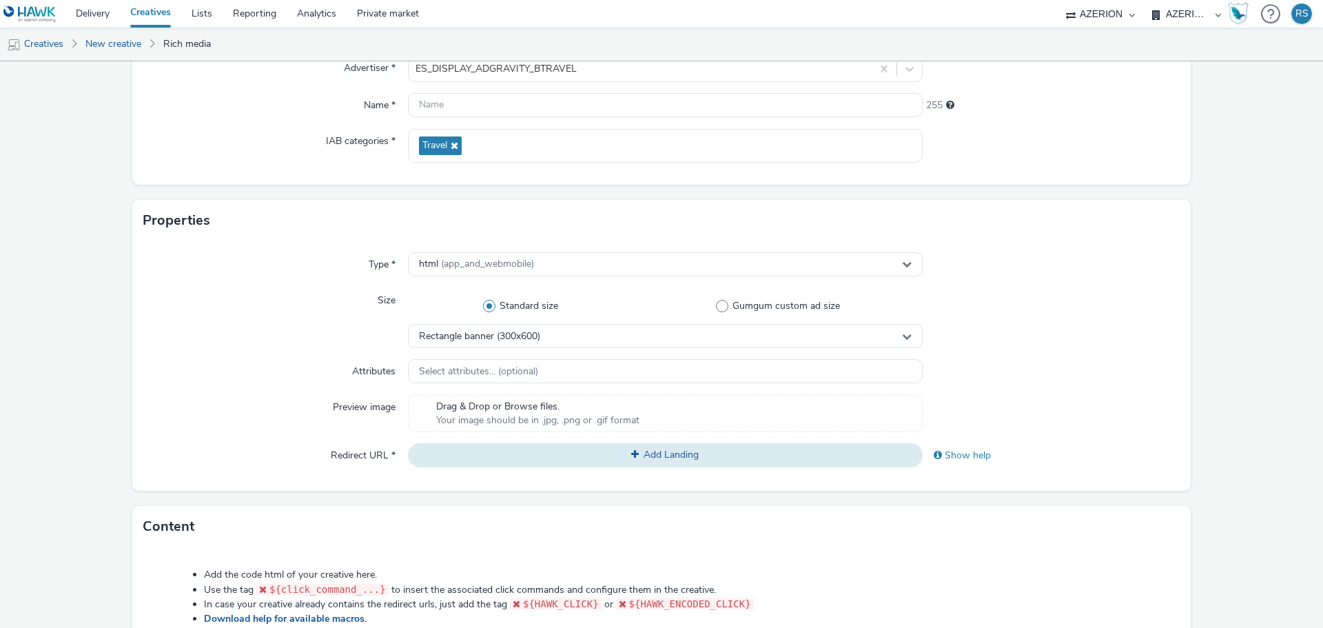
scroll to position [15, 0]
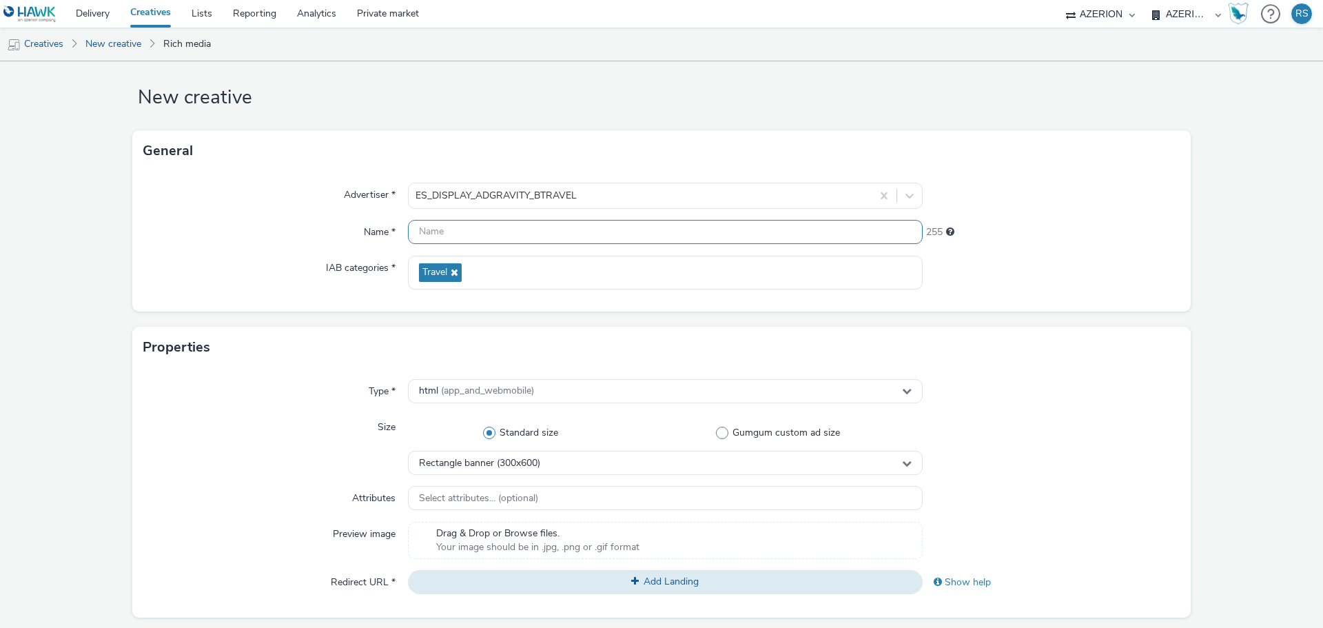
click at [540, 237] on input "text" at bounding box center [665, 232] width 515 height 24
click at [434, 225] on input "ES_" at bounding box center [665, 232] width 515 height 24
paste input "0925_BTRAVEL_COSTARICA_VIDEOINBANNER+GALERIA_300x600"
type input "0925_BTRAVEL_COSTARICA_VIDEOINBANNER+GALERIA_300x600"
click at [1084, 364] on div "Properties Type * html (app_and_webmobile) Size Standard size Gumgum custom ad …" at bounding box center [661, 472] width 1058 height 291
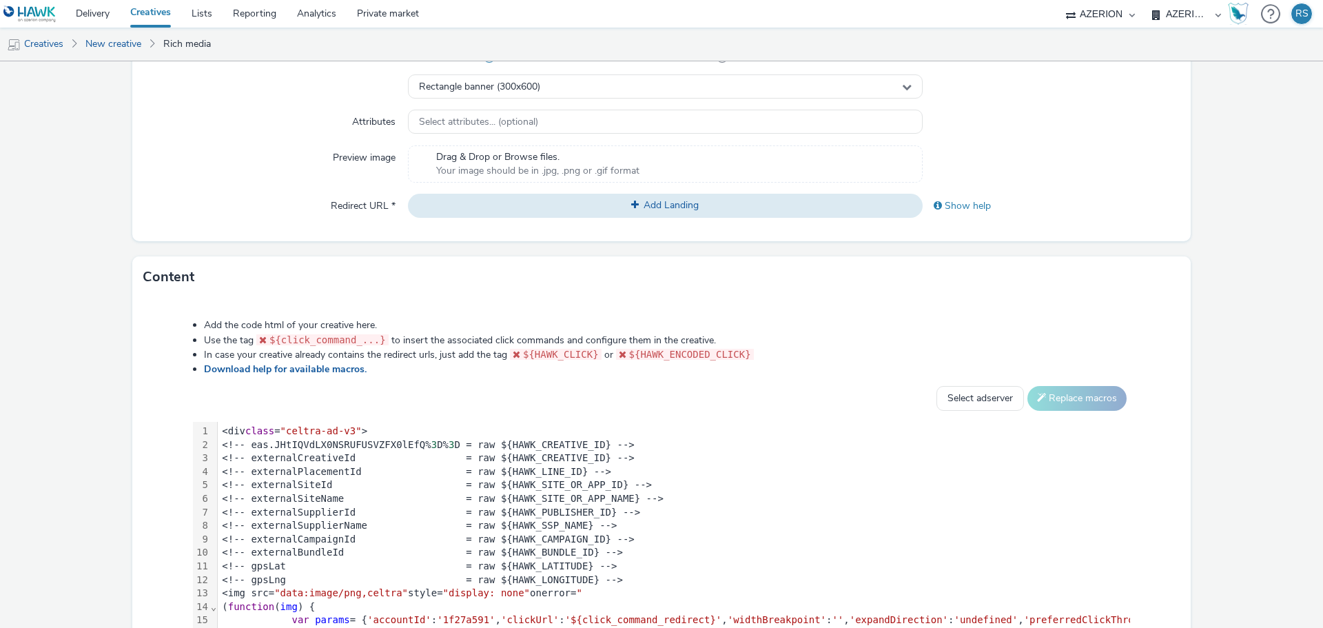
scroll to position [498, 0]
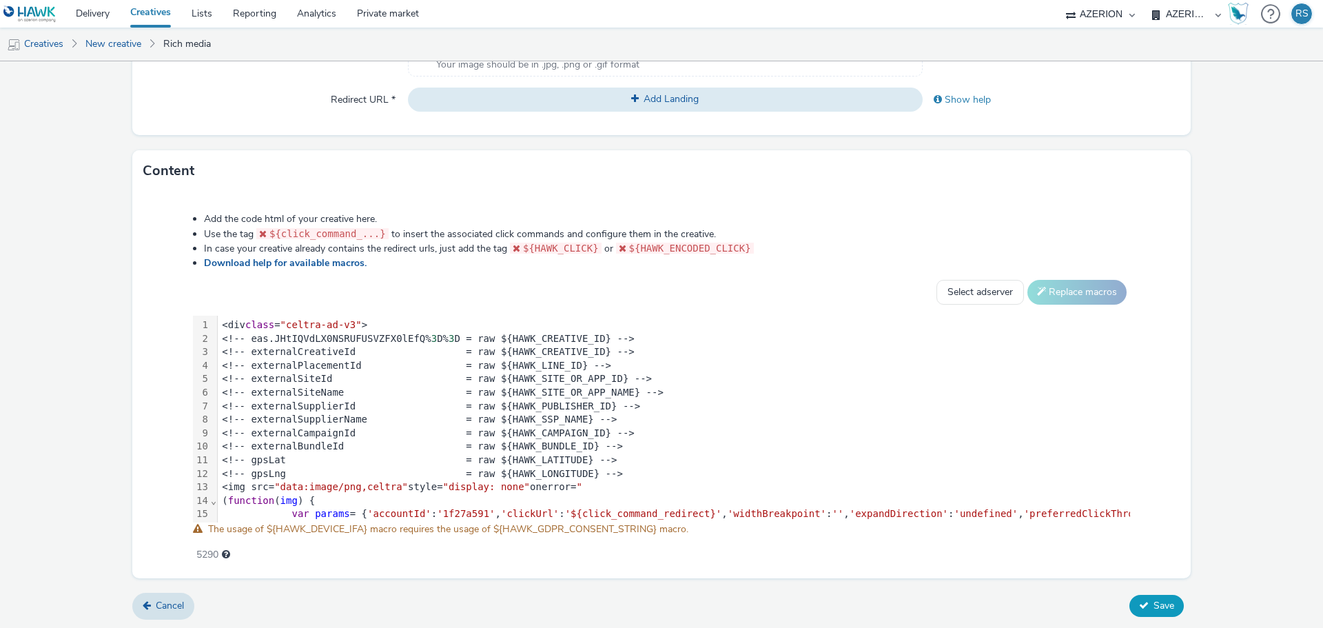
click at [1155, 606] on span "Save" at bounding box center [1163, 605] width 21 height 13
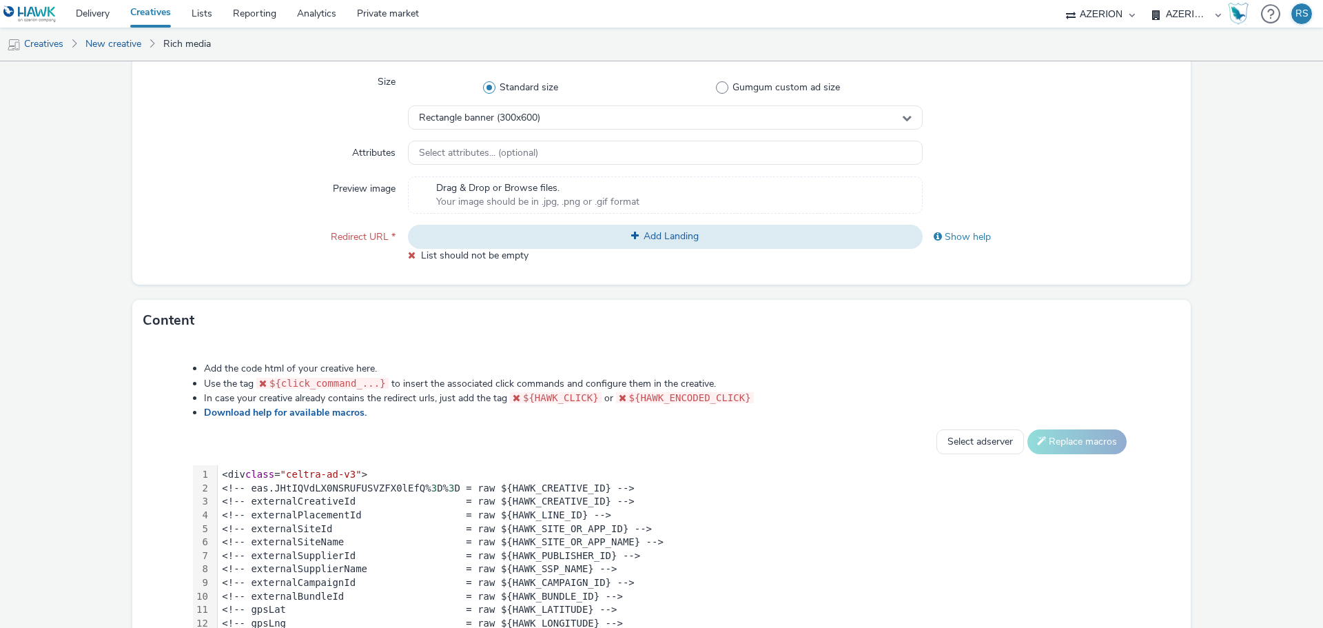
scroll to position [360, 0]
click at [706, 240] on button "Add Landing" at bounding box center [665, 236] width 515 height 23
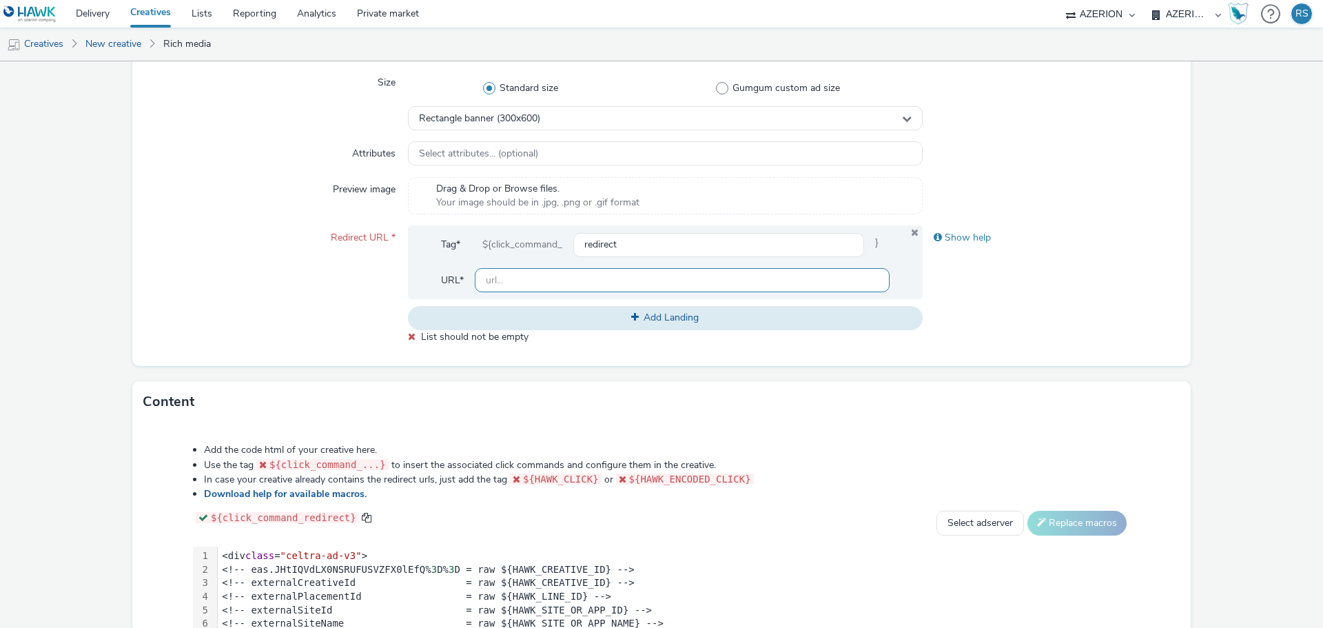
click at [588, 281] on input "text" at bounding box center [682, 280] width 415 height 24
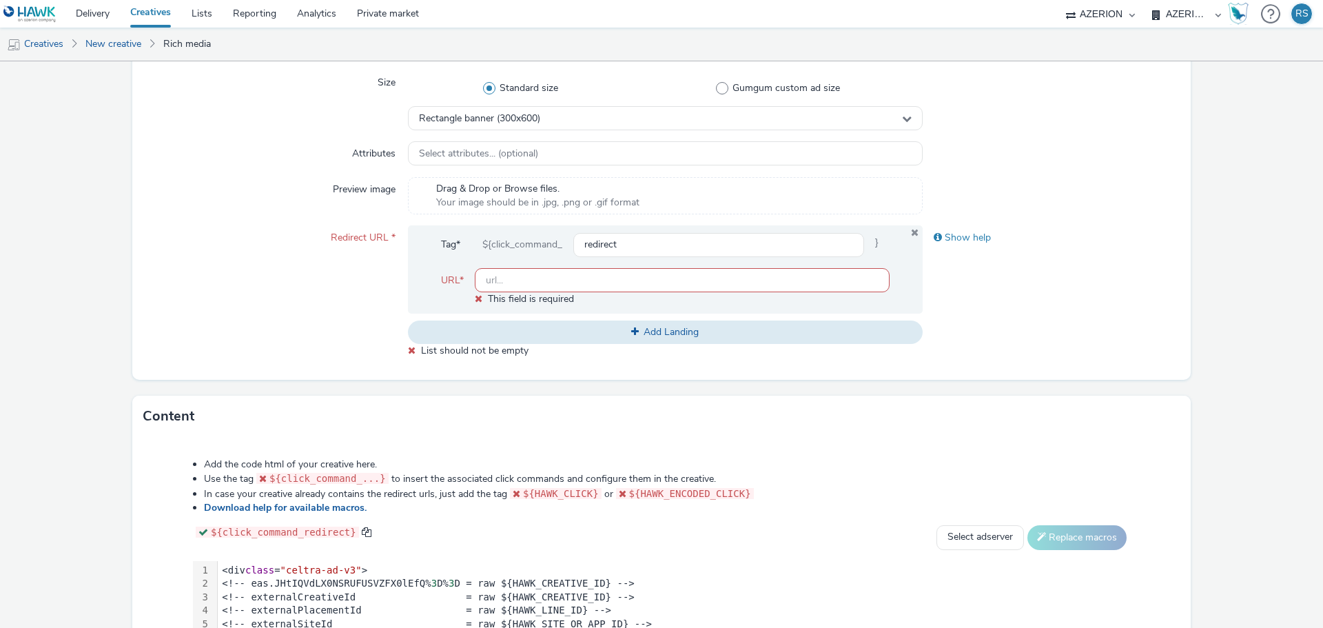
paste input "https://destinia.com/t/es/p45552-costa-rica-esencial-con-playas-de-guanacaste-s…"
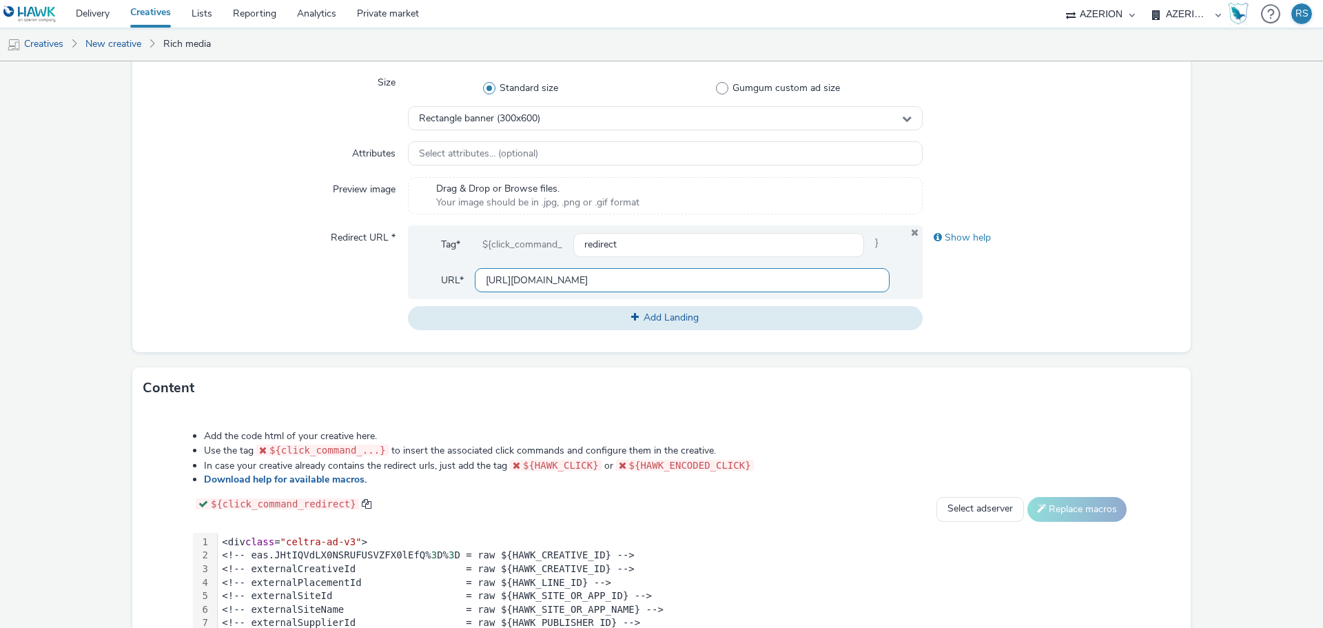
scroll to position [0, 365]
type input "https://destinia.com/t/es/p45552-costa-rica-esencial-con-playas-de-guanacaste-s…"
click at [1010, 330] on div "Type * html (app_and_webmobile) Size Standard size Gumgum custom ad size Rectan…" at bounding box center [661, 187] width 1058 height 329
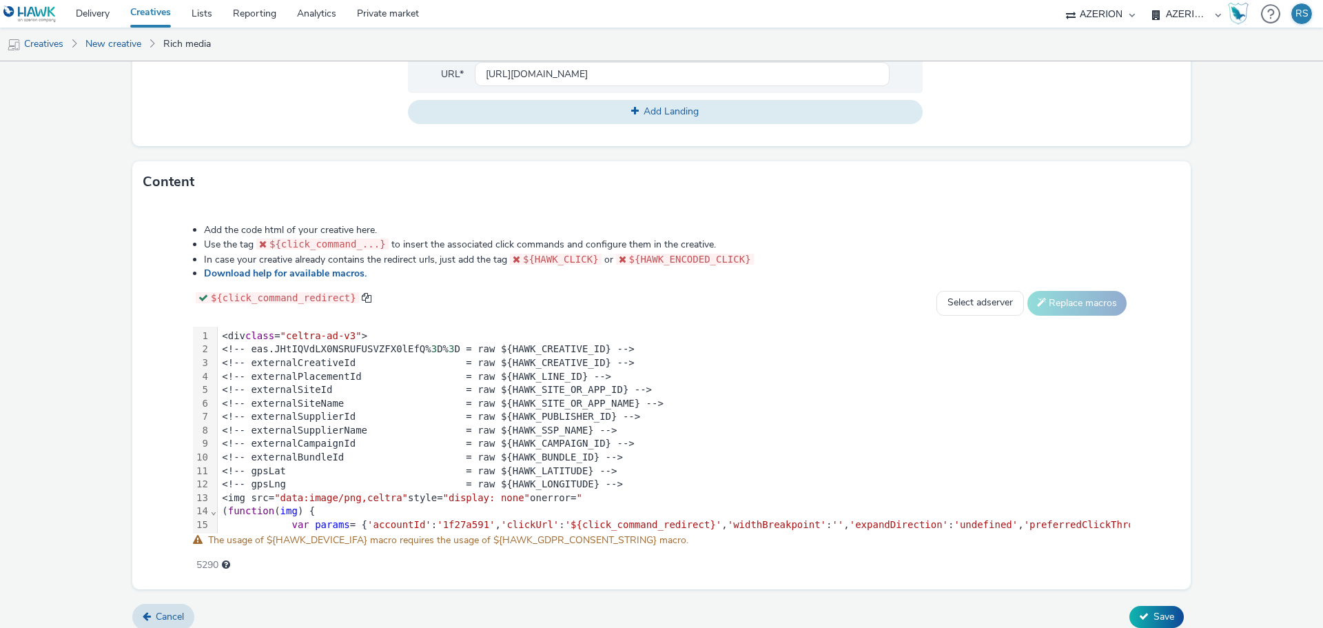
scroll to position [577, 0]
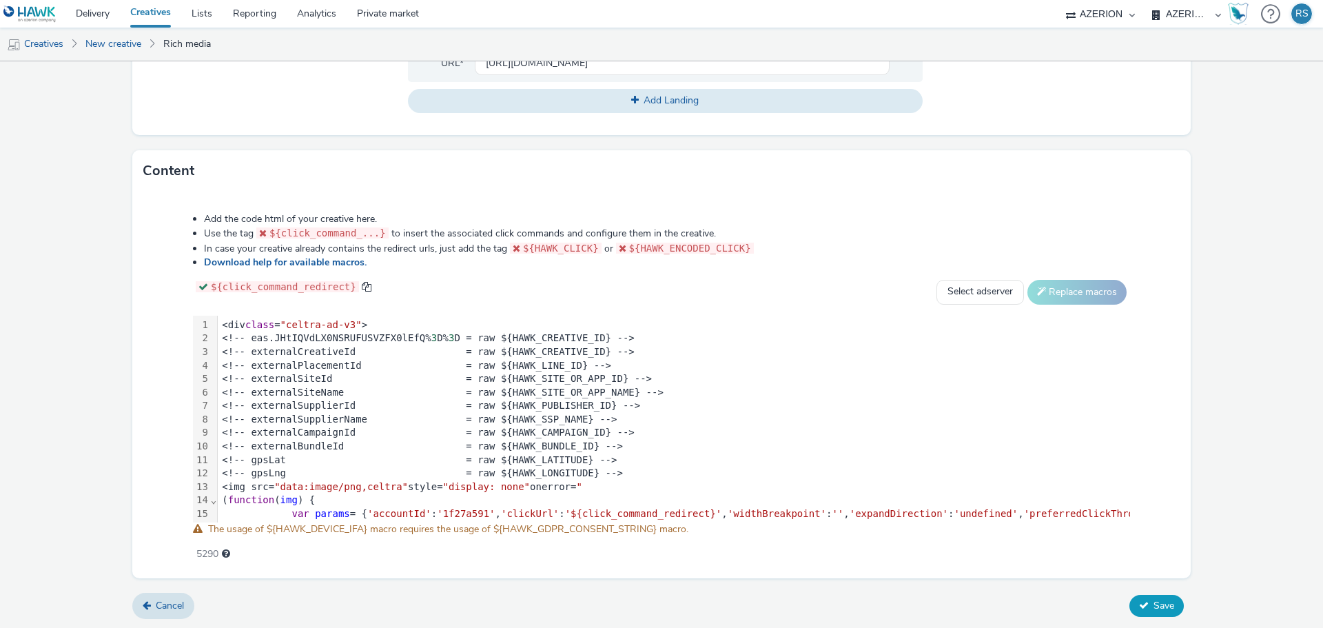
click at [1139, 604] on icon at bounding box center [1144, 605] width 10 height 10
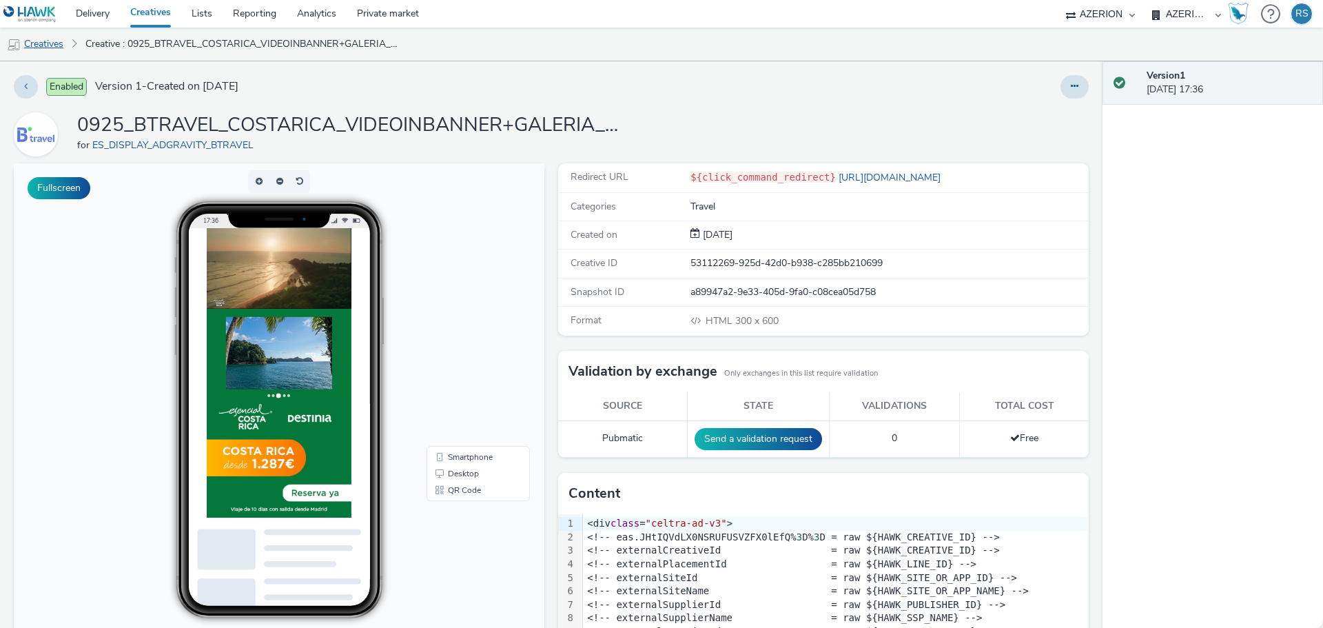
click at [54, 42] on link "Creatives" at bounding box center [35, 44] width 70 height 33
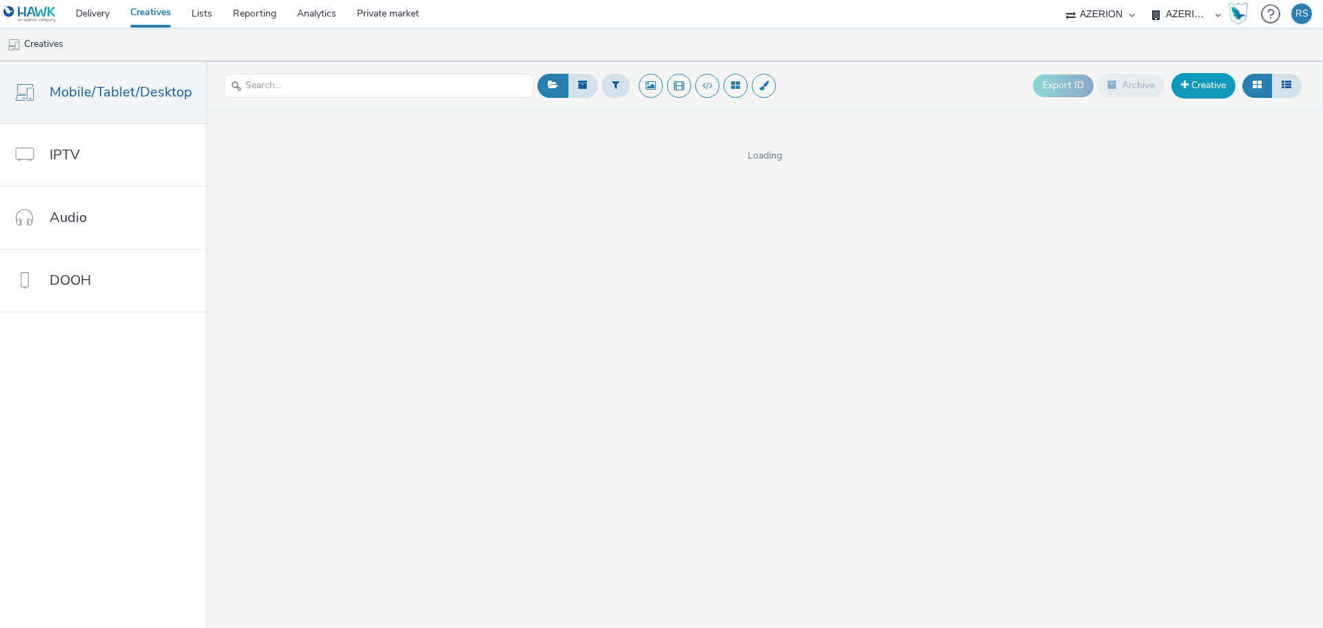
click at [1222, 87] on link "Creative" at bounding box center [1203, 85] width 64 height 25
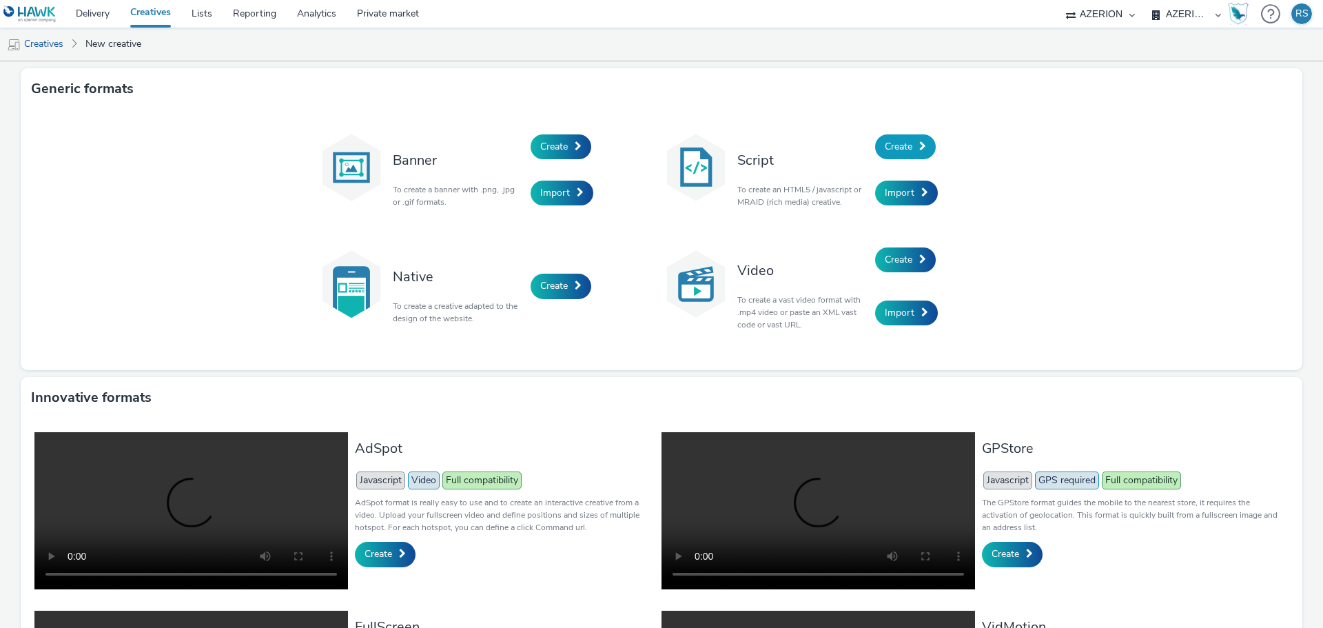
click at [909, 150] on link "Create" at bounding box center [905, 146] width 61 height 25
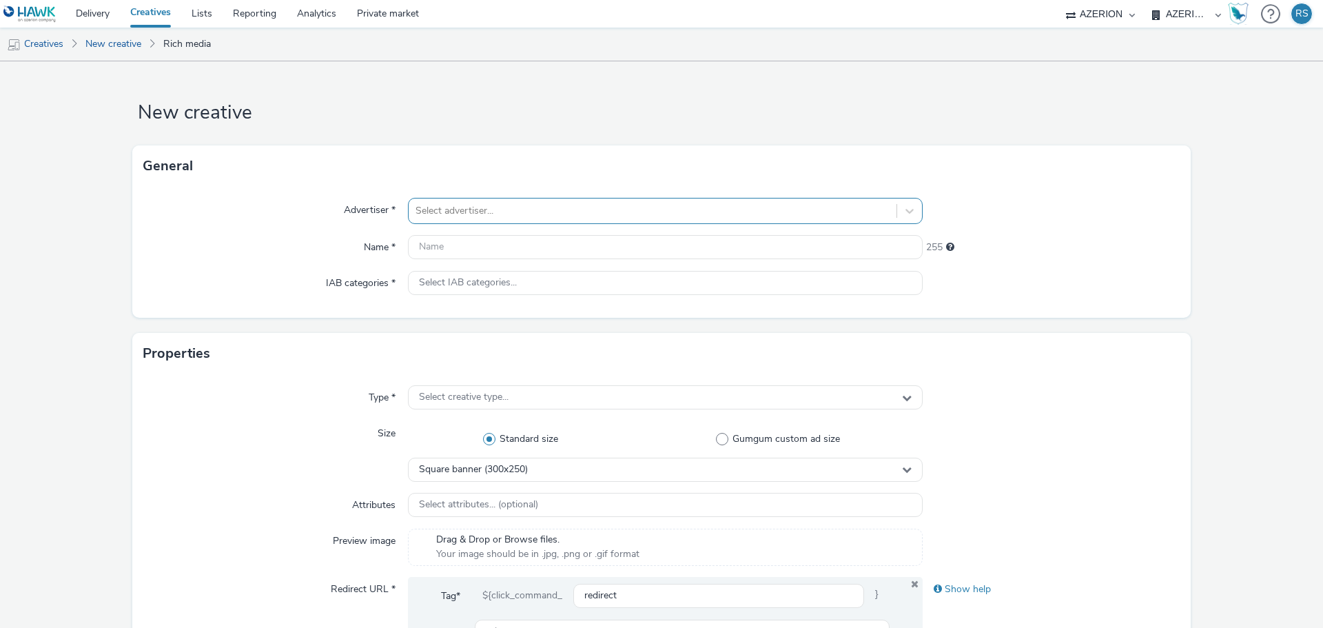
click at [486, 205] on div at bounding box center [653, 211] width 474 height 17
type input "btra"
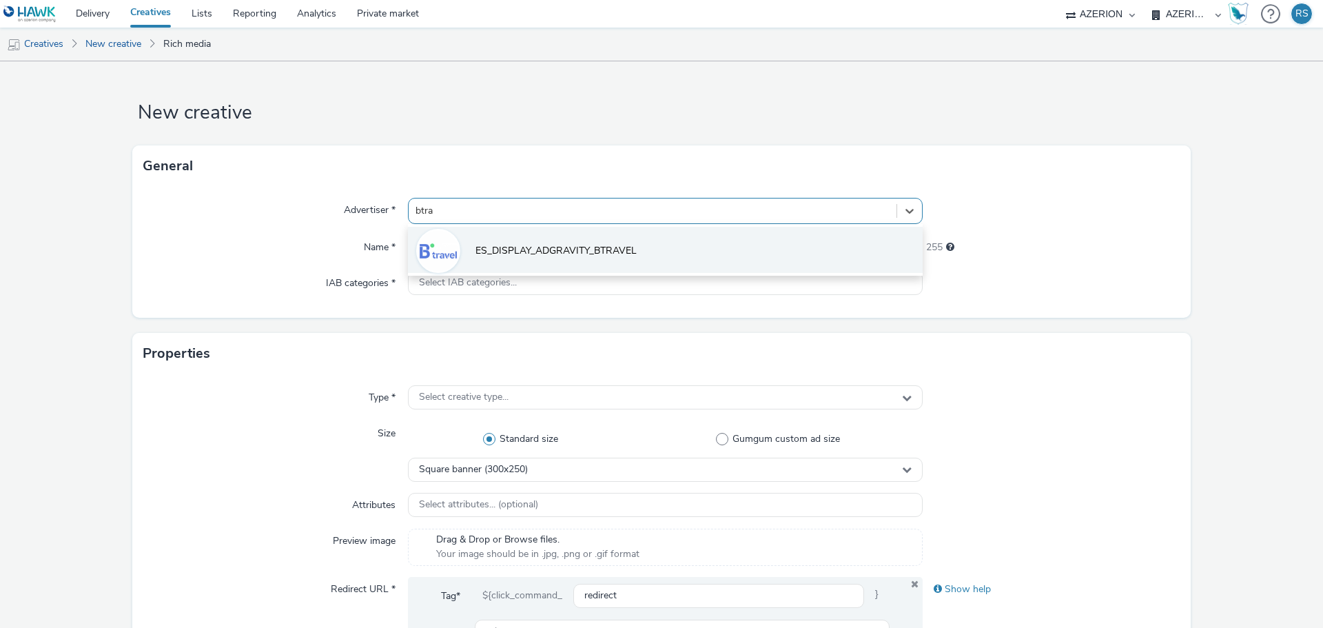
click at [517, 248] on span "ES_DISPLAY_ADGRAVITY_BTRAVEL" at bounding box center [555, 251] width 161 height 14
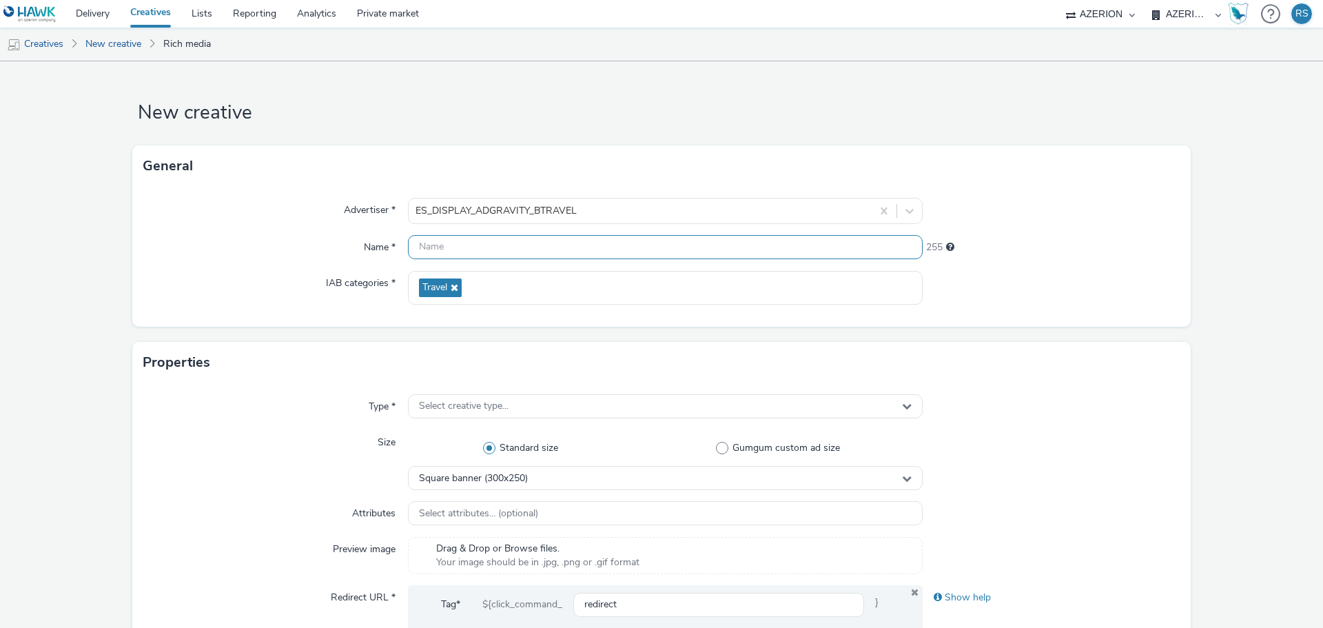
click at [475, 240] on input "text" at bounding box center [665, 247] width 515 height 24
paste input "0925_BTRAVEL_COSTARICA_VIDEOINBANNER+GALERIA_320x480"
type input "0925_BTRAVEL_COSTARICA_VIDEOINBANNER+GALERIA_320x480"
click at [486, 406] on span "Select creative type..." at bounding box center [464, 406] width 90 height 12
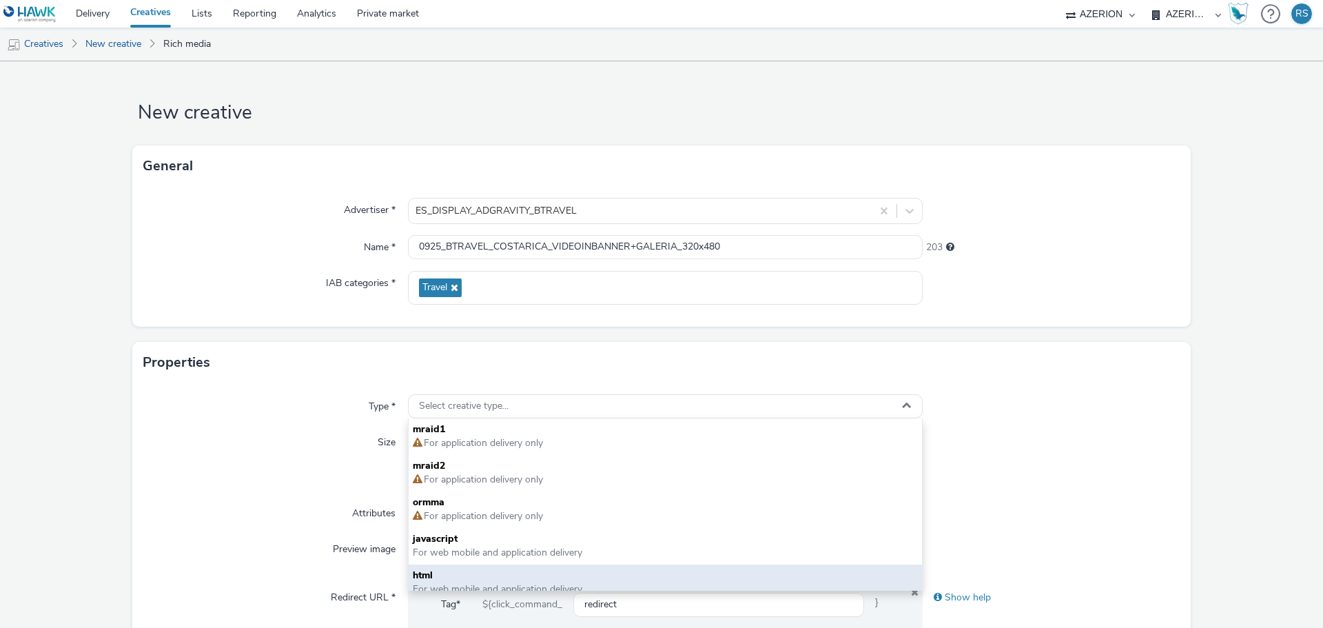
click at [435, 573] on span "html" at bounding box center [665, 575] width 505 height 14
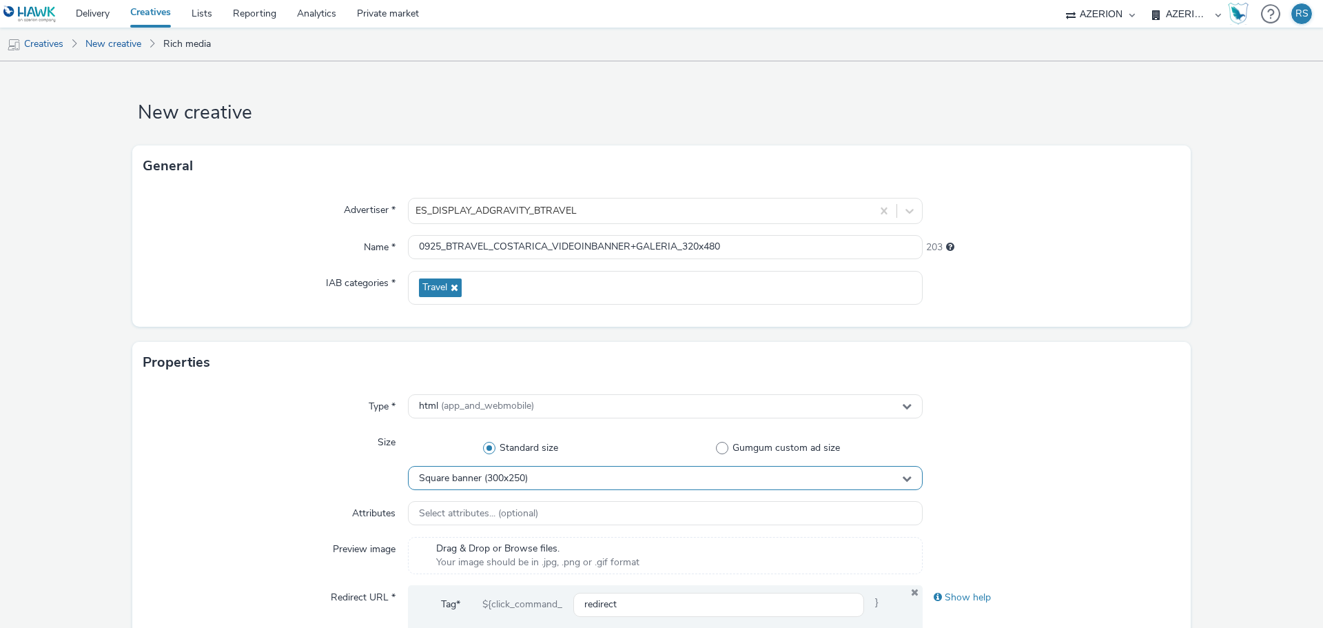
click at [494, 477] on span "Square banner (300x250)" at bounding box center [473, 479] width 109 height 12
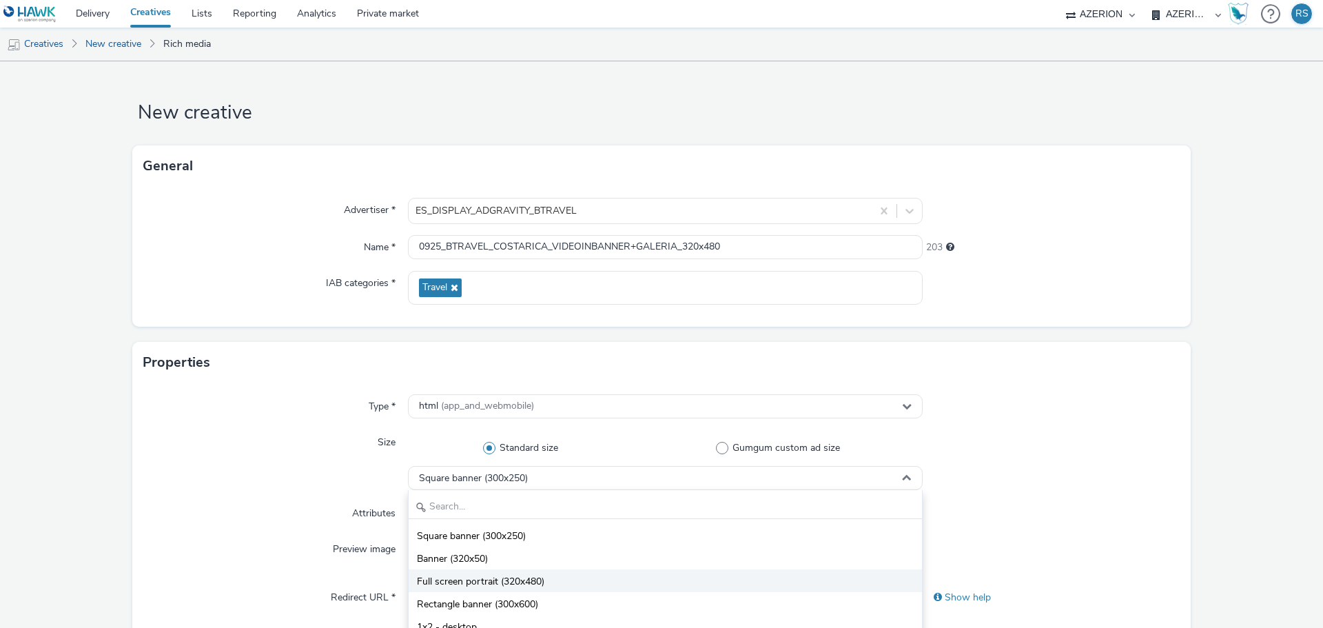
click at [534, 581] on span "Full screen portrait (320x480)" at bounding box center [480, 582] width 127 height 14
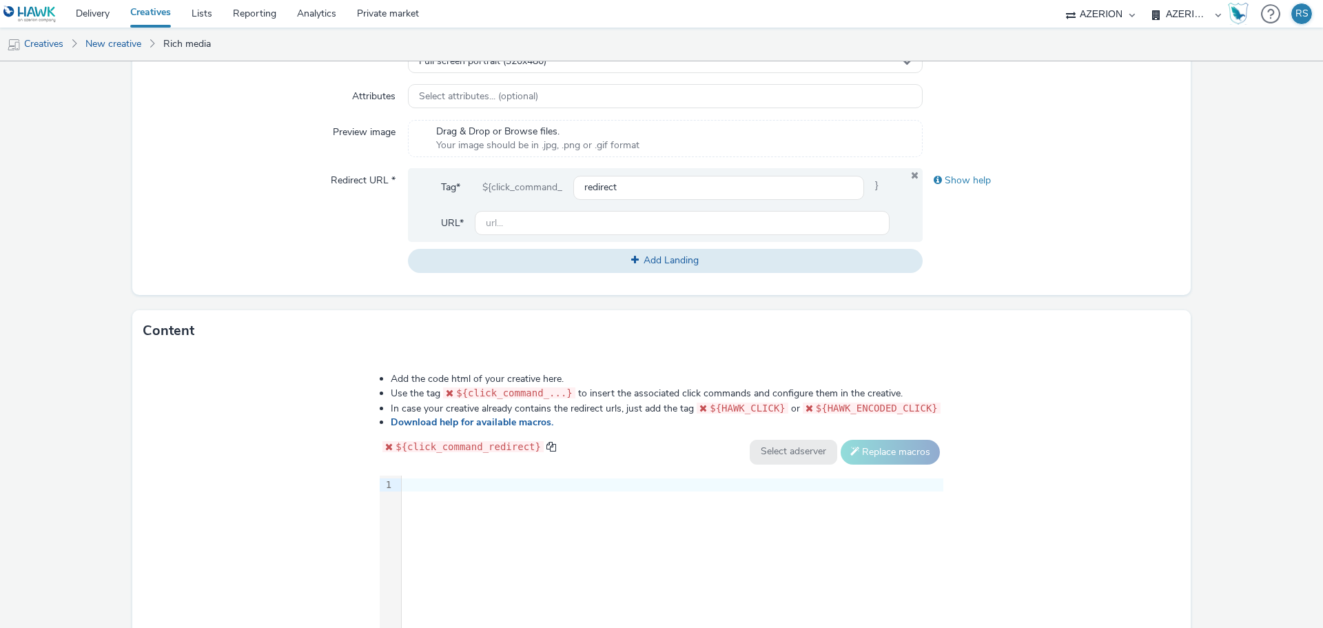
scroll to position [551, 0]
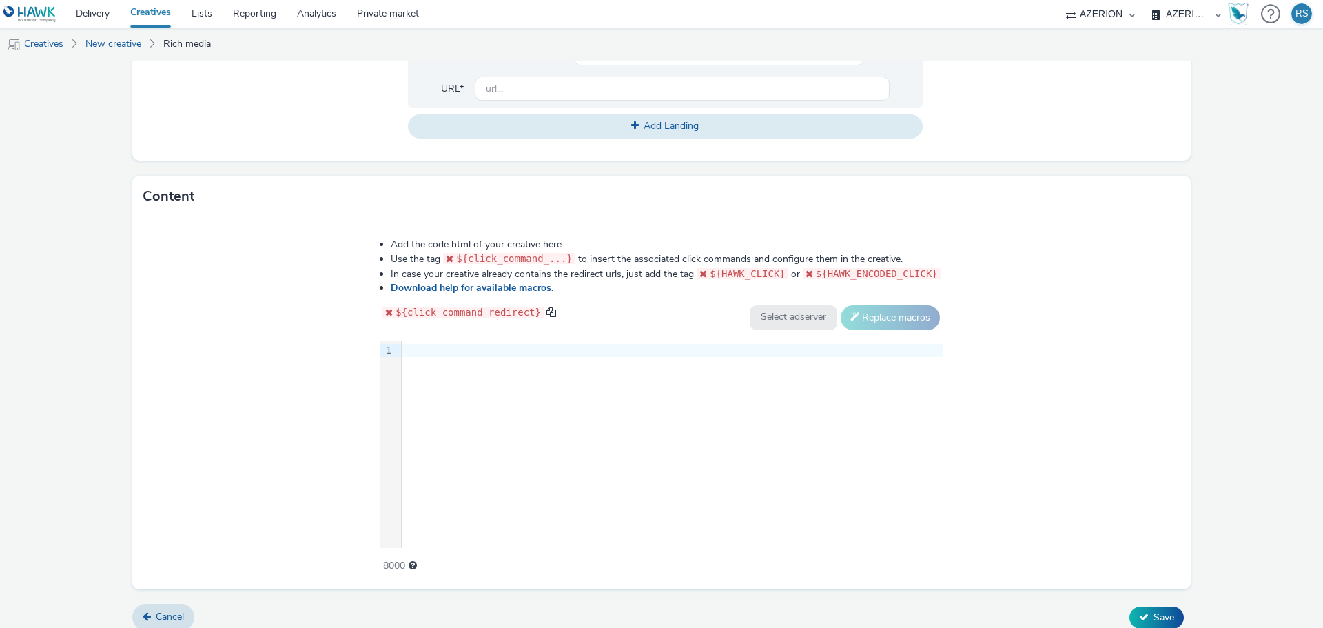
click at [484, 396] on div "9 1 ›" at bounding box center [662, 444] width 564 height 207
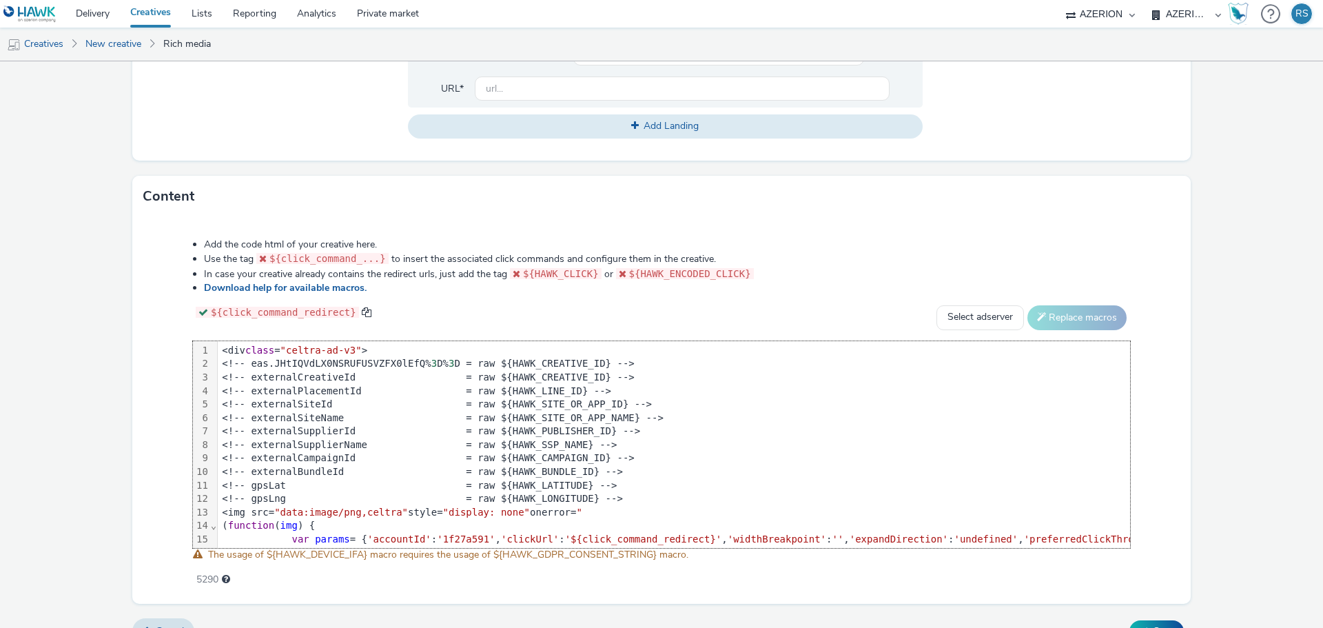
scroll to position [227, 0]
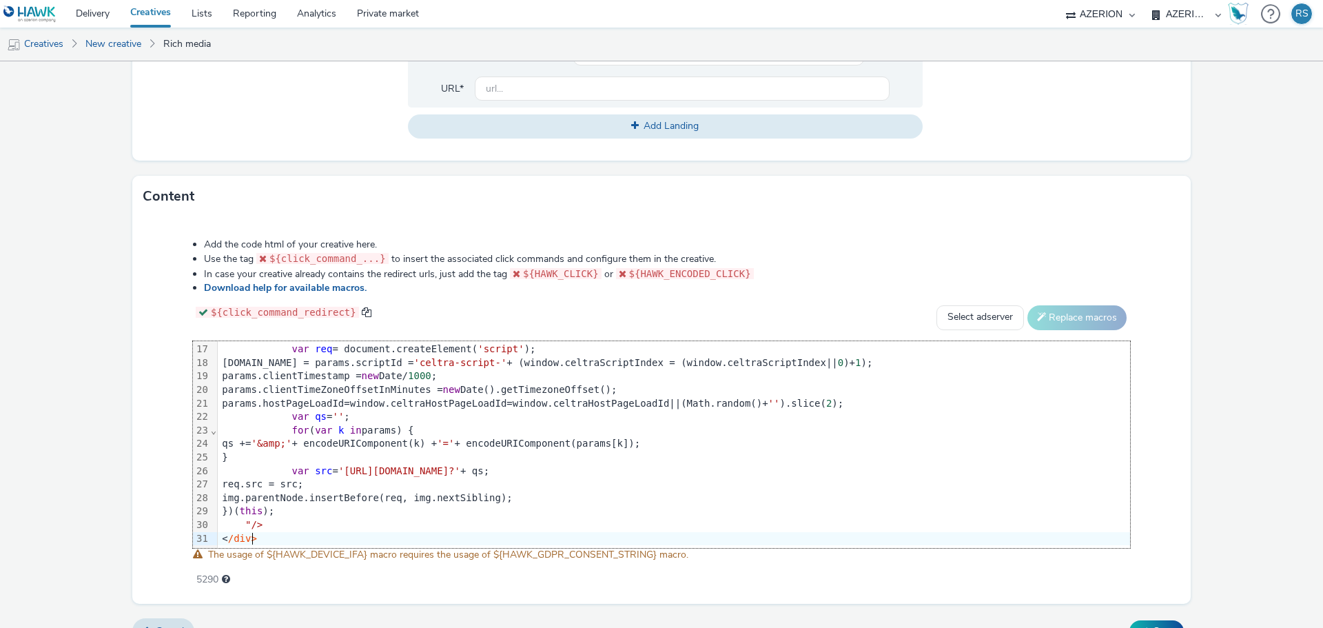
click at [1101, 218] on div "Add the code html of your creative here. Use the tag ${click_command_...} to in…" at bounding box center [661, 410] width 1058 height 387
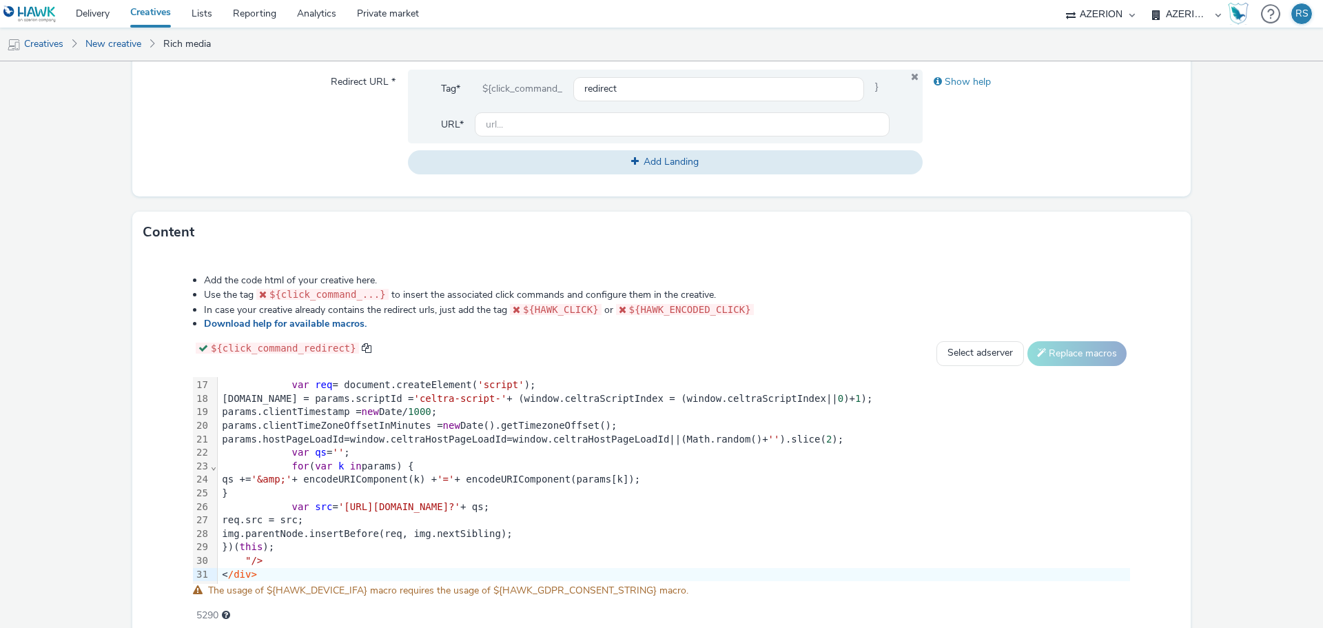
scroll to position [482, 0]
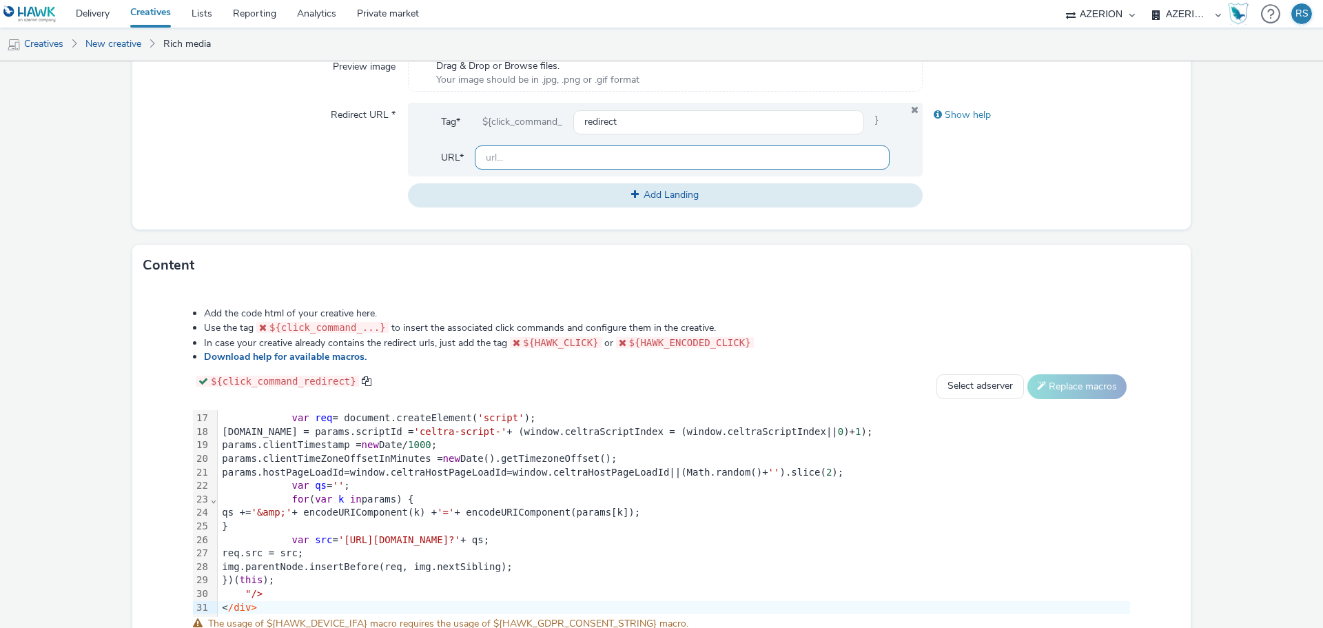
click at [571, 160] on input "text" at bounding box center [682, 157] width 415 height 24
paste input "https://destinia.com/t/es/p45552-costa-rica-esencial-con-playas-de-guanacaste-s…"
type input "https://destinia.com/t/es/p45552-costa-rica-esencial-con-playas-de-guanacaste-s…"
click at [1005, 245] on div "Content" at bounding box center [661, 265] width 1058 height 41
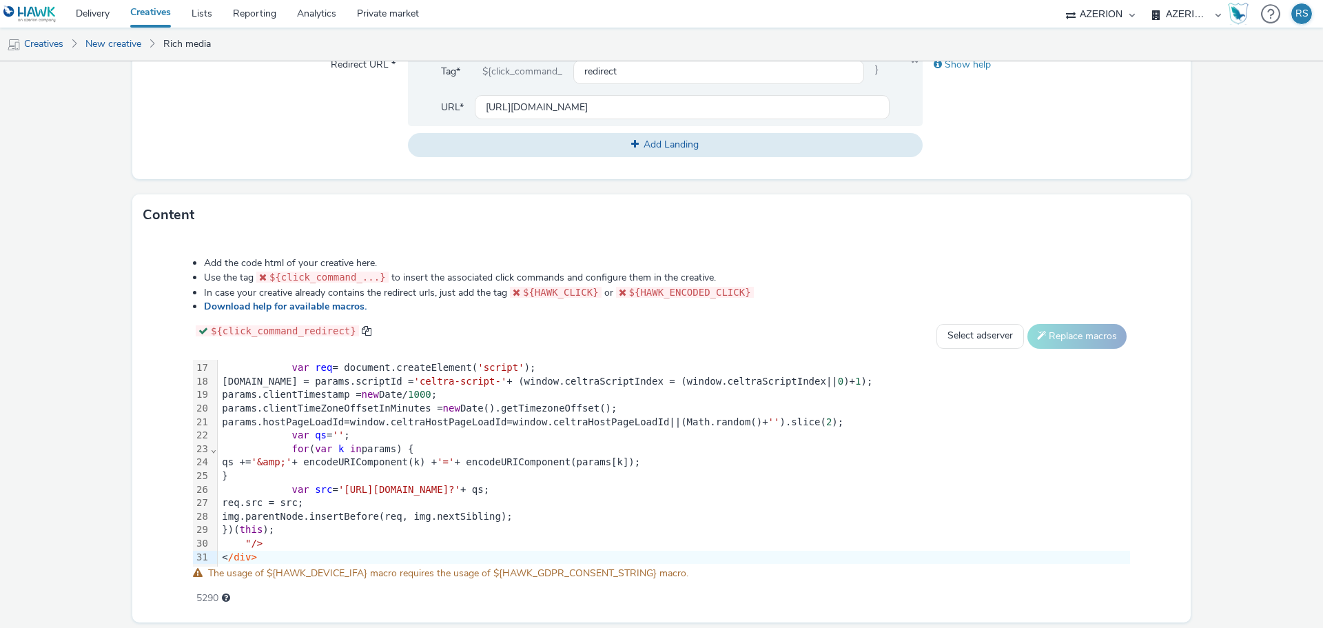
scroll to position [577, 0]
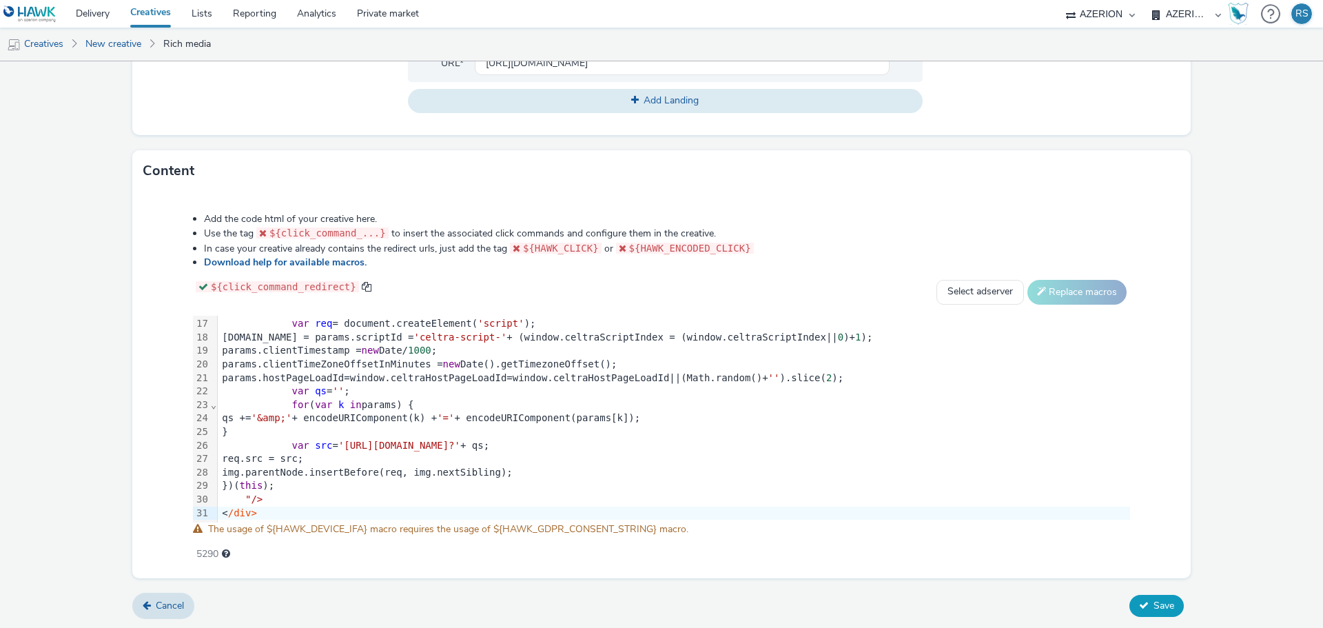
click at [1154, 604] on span "Save" at bounding box center [1163, 605] width 21 height 13
